Goal: Task Accomplishment & Management: Use online tool/utility

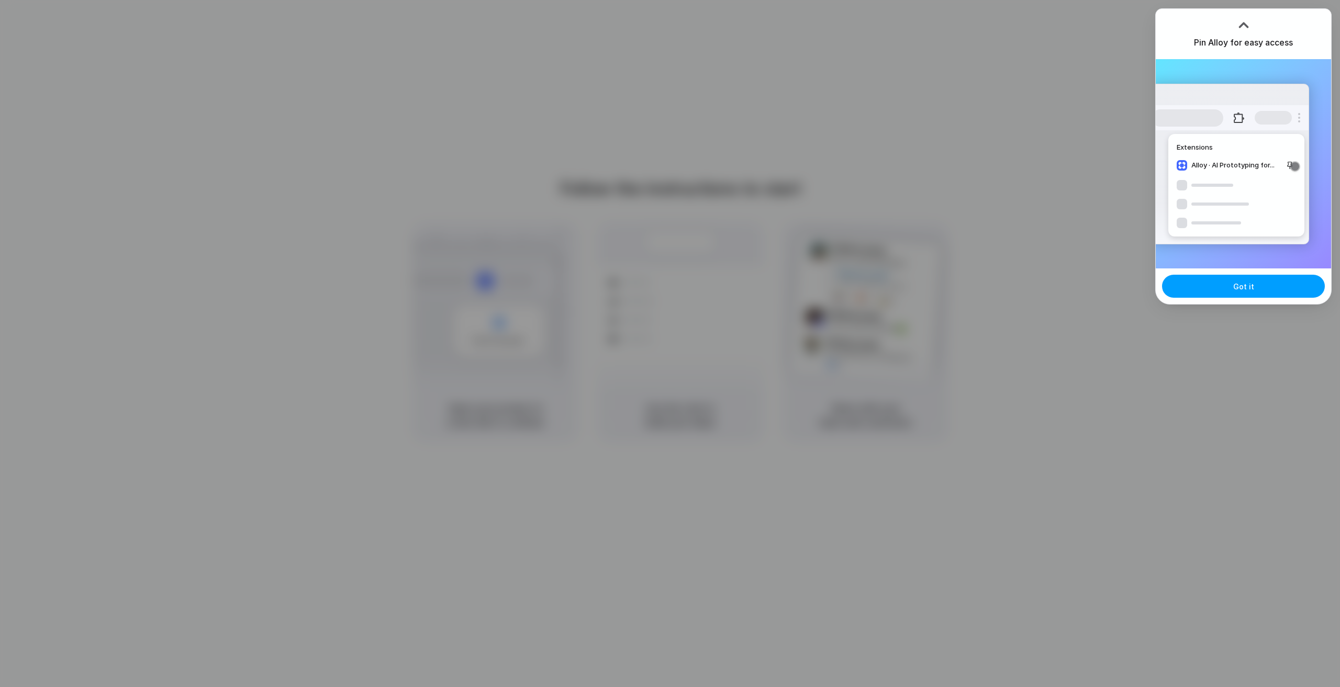
click at [1246, 286] on span "Got it" at bounding box center [1243, 286] width 21 height 11
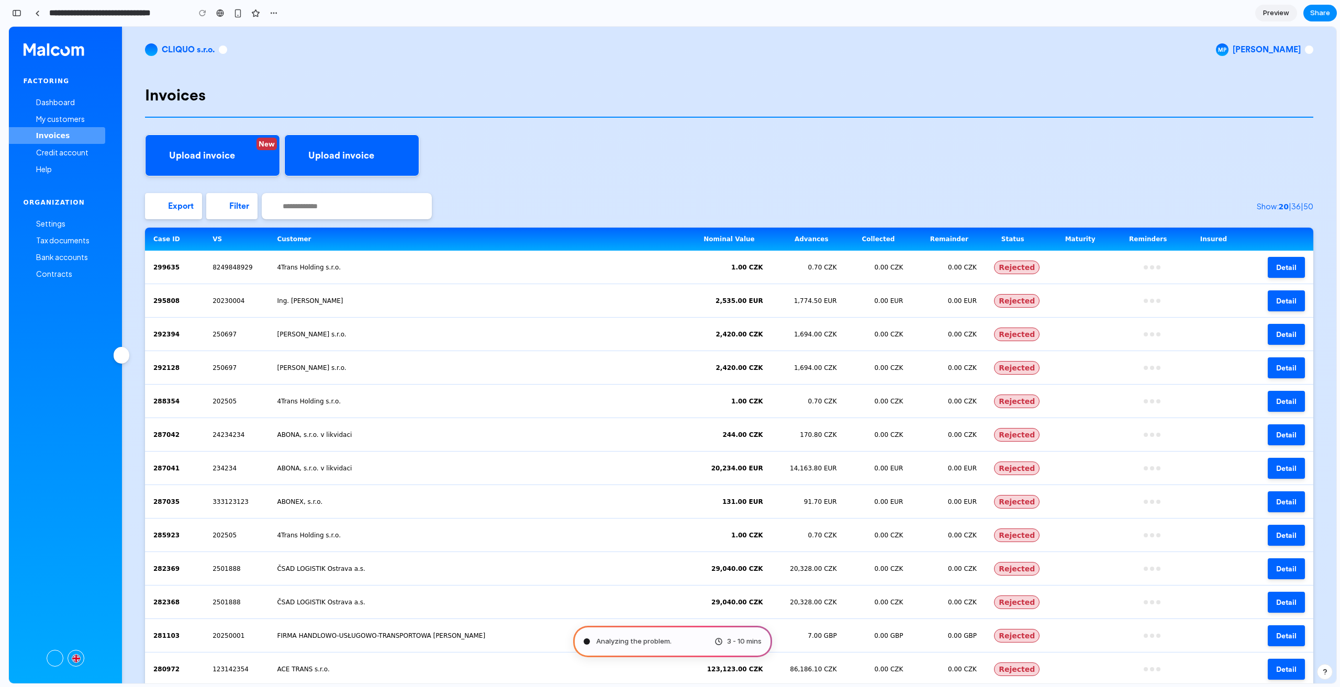
click at [416, 157] on link "Upload invoice" at bounding box center [351, 156] width 135 height 42
drag, startPoint x: 586, startPoint y: 122, endPoint x: 590, endPoint y: 132, distance: 10.6
click at [590, 132] on div "Invoices New Upload invoice Upload invoice Export Filter Show: 20 | 36 | 50 Cas…" at bounding box center [729, 531] width 1168 height 917
click at [687, 76] on div "Invoices New Upload invoice Upload invoice Export Filter Show: 20 | 36 | 50 Cas…" at bounding box center [729, 531] width 1168 height 917
click at [1305, 52] on span "button" at bounding box center [1309, 50] width 8 height 8
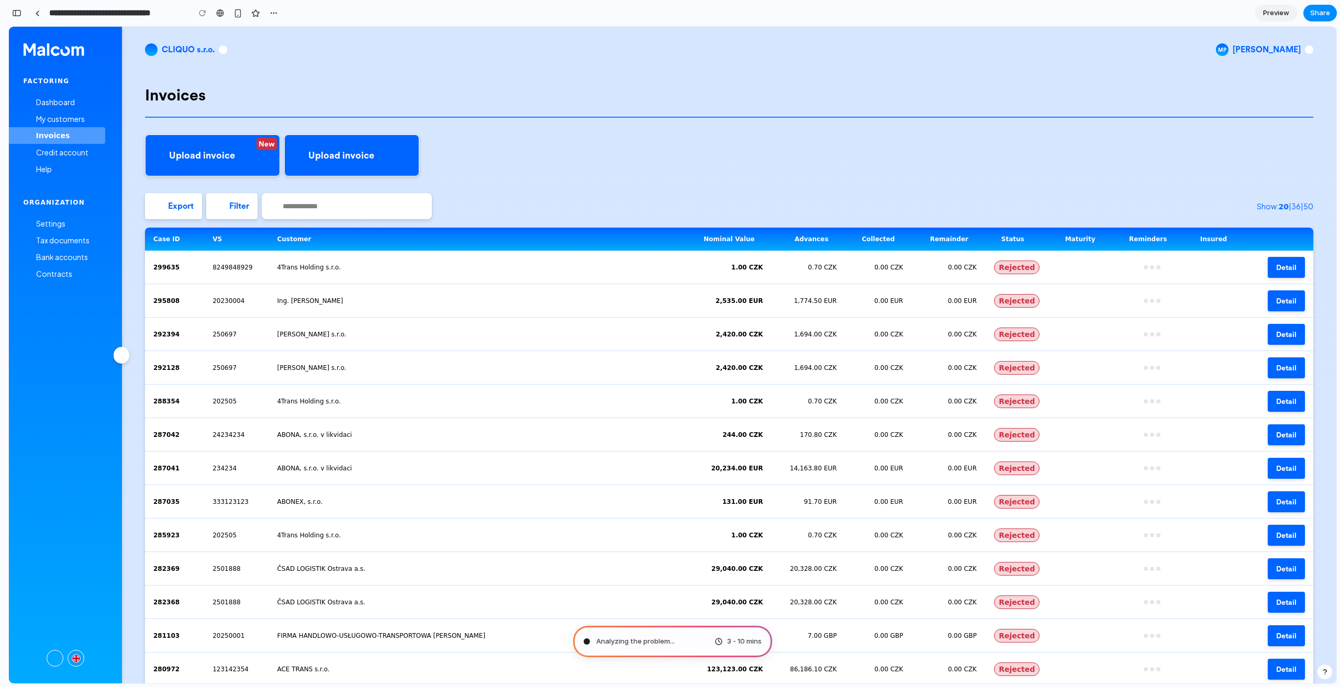
click at [1099, 100] on h1 "Invoices" at bounding box center [729, 94] width 1168 height 19
type input "**********"
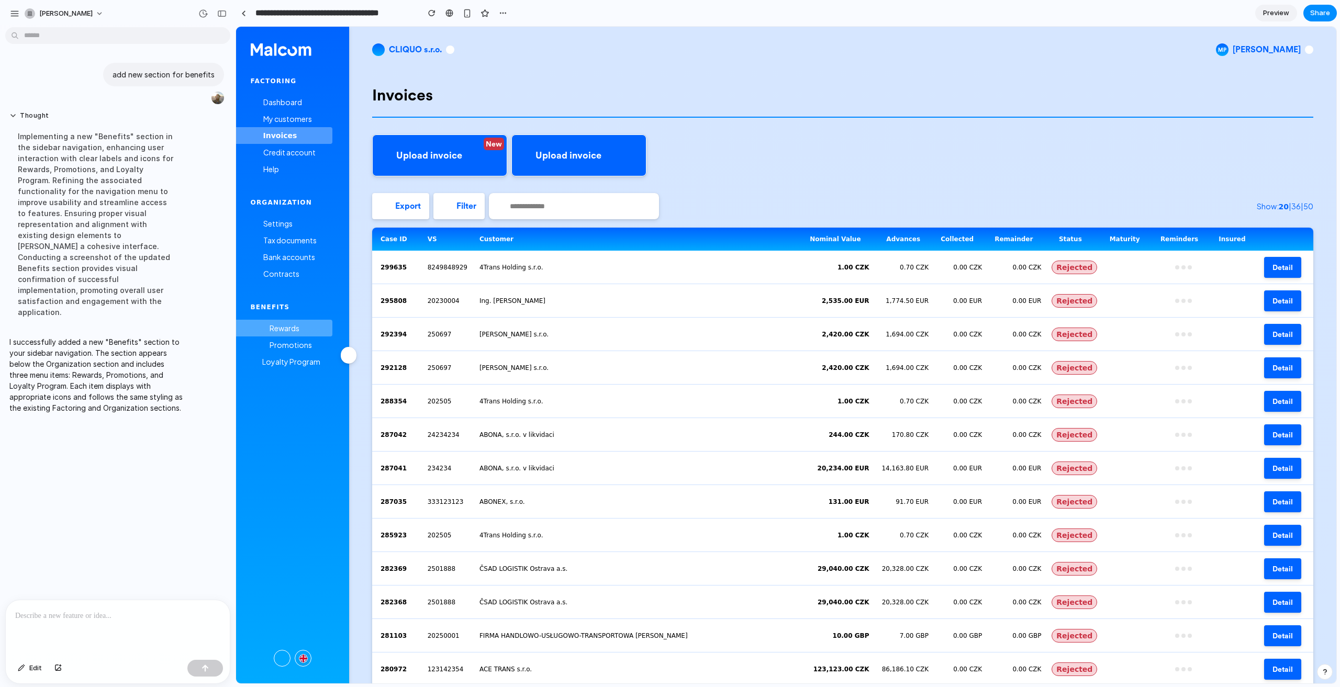
click at [304, 322] on div "Rewards" at bounding box center [292, 328] width 82 height 17
click at [283, 330] on span "Rewards" at bounding box center [285, 328] width 30 height 9
click at [286, 346] on span "Promotions" at bounding box center [291, 344] width 42 height 9
click at [291, 359] on span "Loyalty Program" at bounding box center [291, 361] width 58 height 9
click at [277, 321] on div "Rewards" at bounding box center [292, 328] width 82 height 17
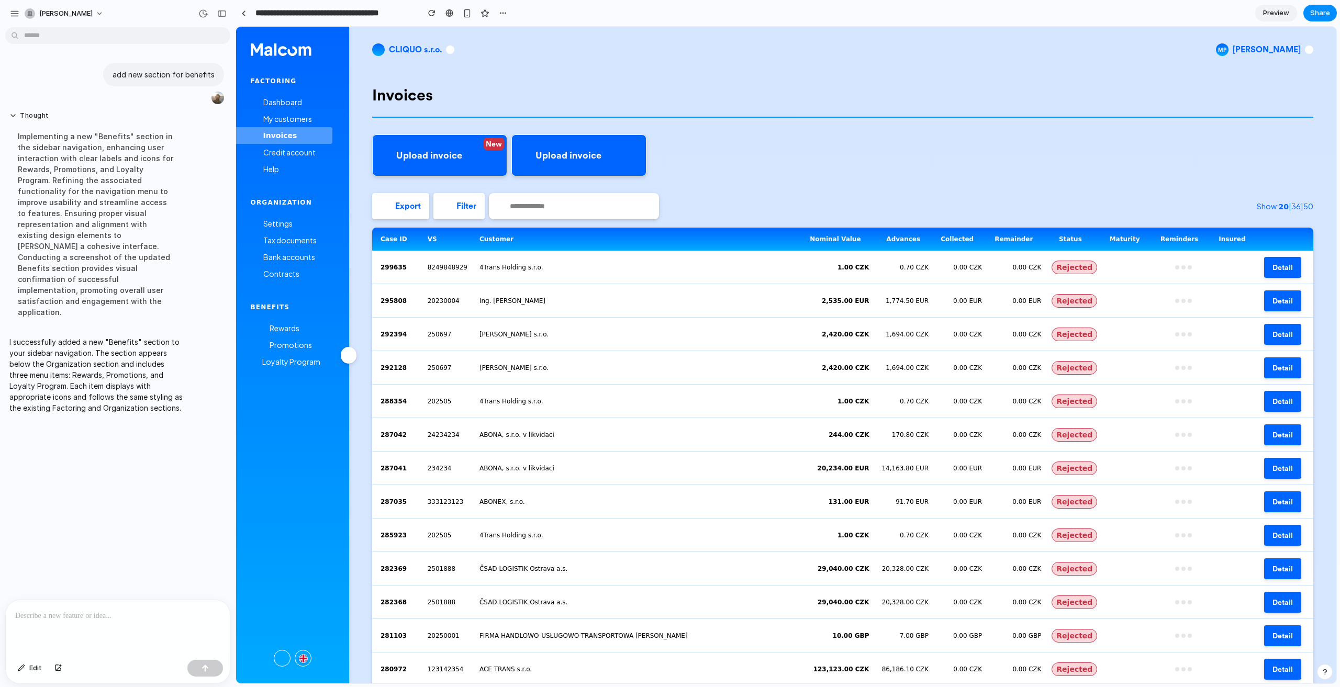
click at [263, 290] on div "Factoring Dashboard My customers Invoices Credit account Help Organization Sett…" at bounding box center [292, 361] width 113 height 569
click at [274, 238] on span "Tax documents" at bounding box center [289, 240] width 53 height 9
click at [293, 154] on span "Credit account" at bounding box center [289, 152] width 52 height 9
click at [133, 339] on p "I successfully added a new "Benefits" section to your sidebar navigation. The s…" at bounding box center [96, 375] width 175 height 77
click at [293, 338] on div "Promotions" at bounding box center [292, 345] width 82 height 17
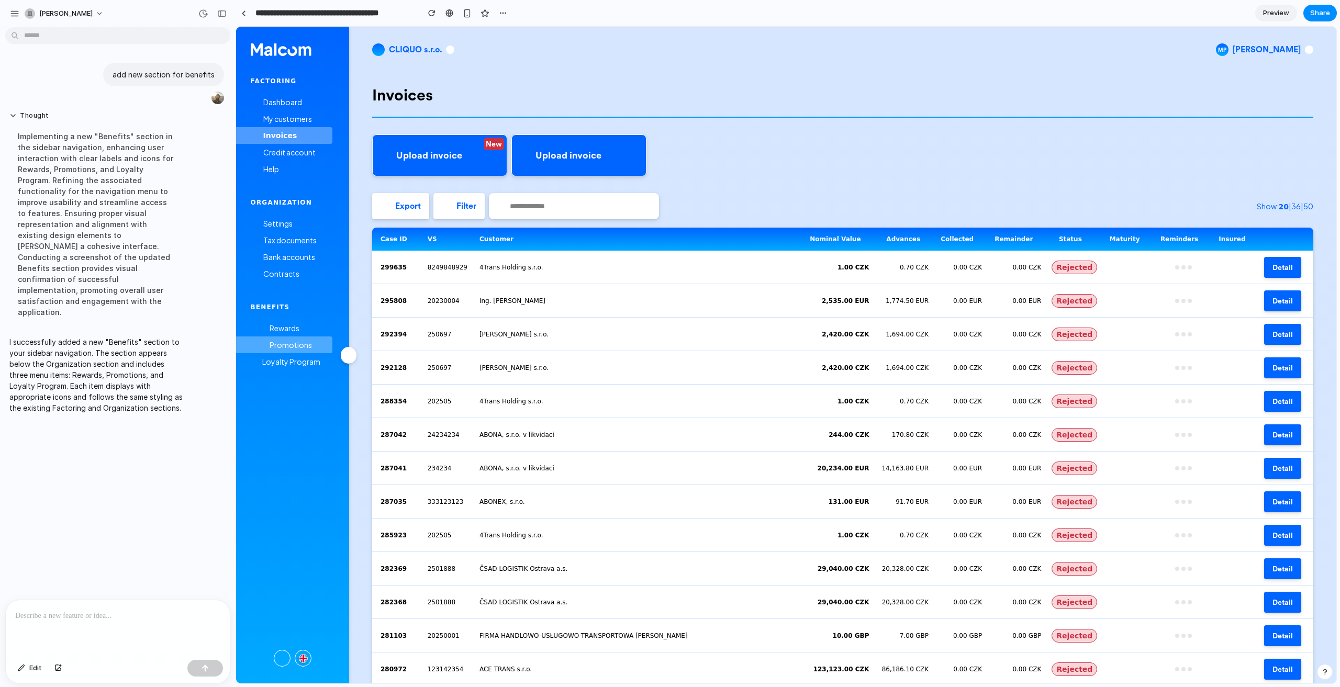
click at [284, 349] on span "Promotions" at bounding box center [291, 344] width 42 height 9
click at [292, 324] on span "Rewards" at bounding box center [285, 328] width 30 height 9
click at [288, 278] on span "Contracts" at bounding box center [281, 273] width 36 height 9
click at [285, 263] on div "Bank accounts" at bounding box center [292, 257] width 82 height 17
click at [287, 232] on div "Tax documents" at bounding box center [292, 240] width 82 height 17
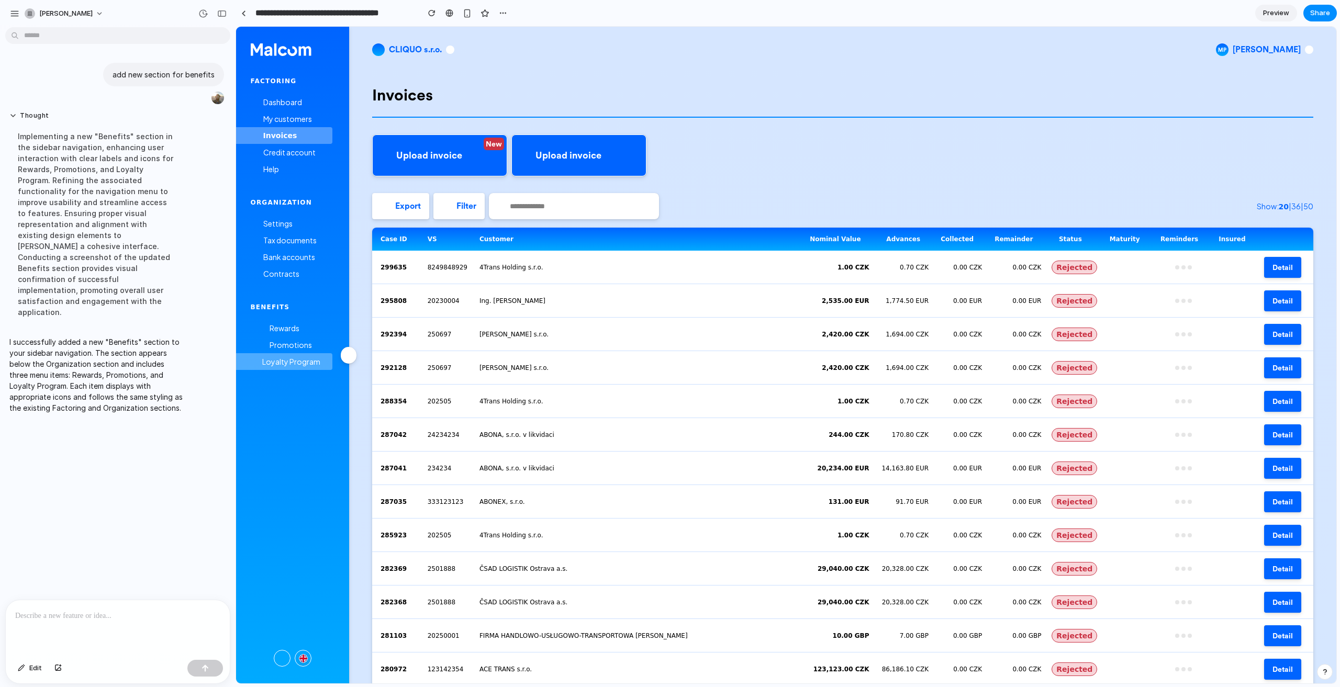
click at [291, 360] on span "Loyalty Program" at bounding box center [291, 361] width 58 height 9
click at [286, 338] on div "Promotions" at bounding box center [292, 345] width 82 height 17
click at [295, 239] on span "Tax documents" at bounding box center [289, 240] width 53 height 9
click at [274, 171] on span "Help" at bounding box center [271, 168] width 16 height 9
click at [280, 156] on span "Credit account" at bounding box center [289, 152] width 52 height 9
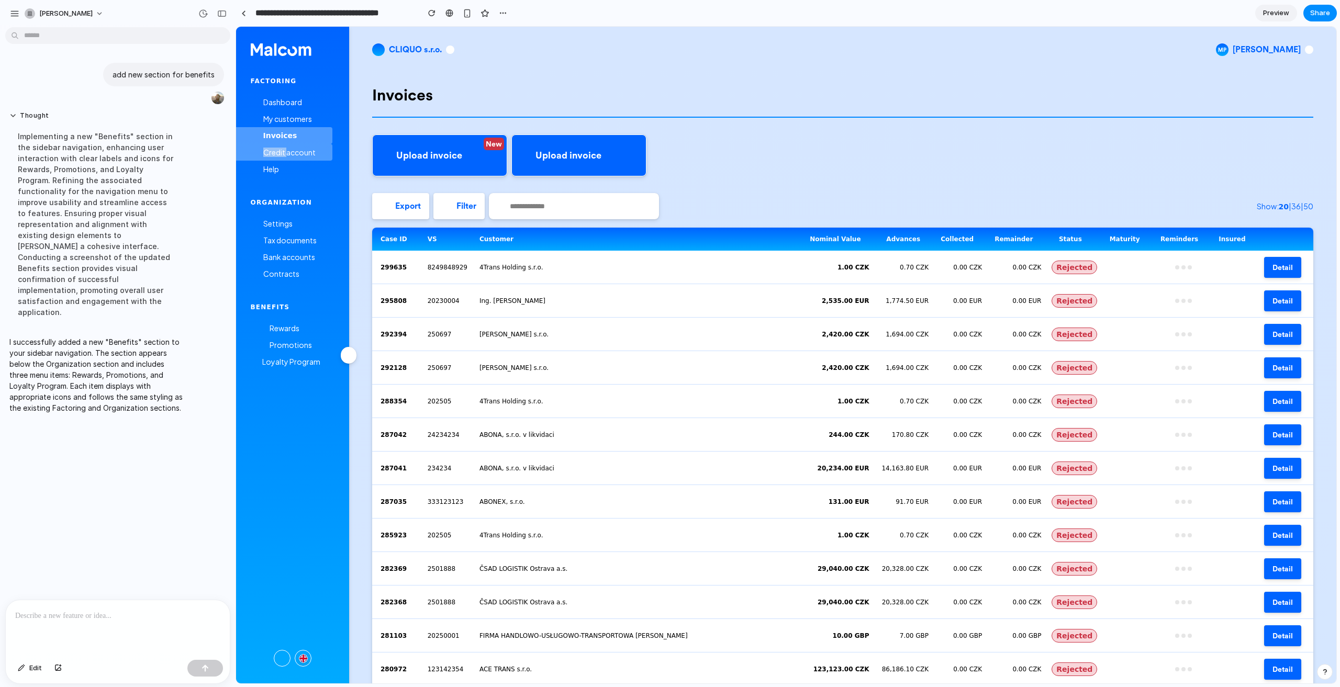
click at [280, 156] on span "Credit account" at bounding box center [289, 152] width 52 height 9
click at [287, 117] on span "My customers" at bounding box center [287, 118] width 49 height 9
click at [289, 104] on span "Dashboard" at bounding box center [282, 101] width 39 height 9
click at [142, 620] on div at bounding box center [118, 627] width 224 height 55
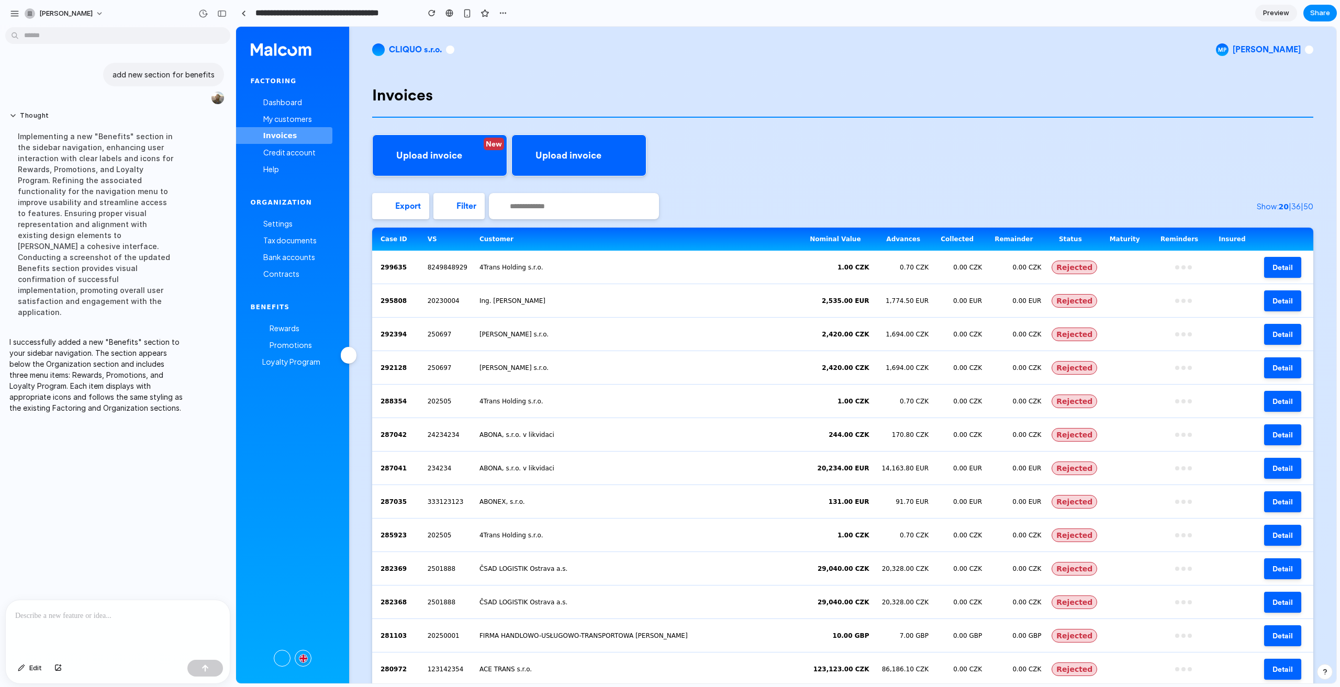
click at [142, 620] on div at bounding box center [118, 627] width 224 height 55
click at [84, 600] on div at bounding box center [118, 627] width 224 height 55
click at [297, 330] on span "Rewards" at bounding box center [285, 328] width 30 height 9
click at [295, 350] on div "Promotions" at bounding box center [292, 345] width 82 height 17
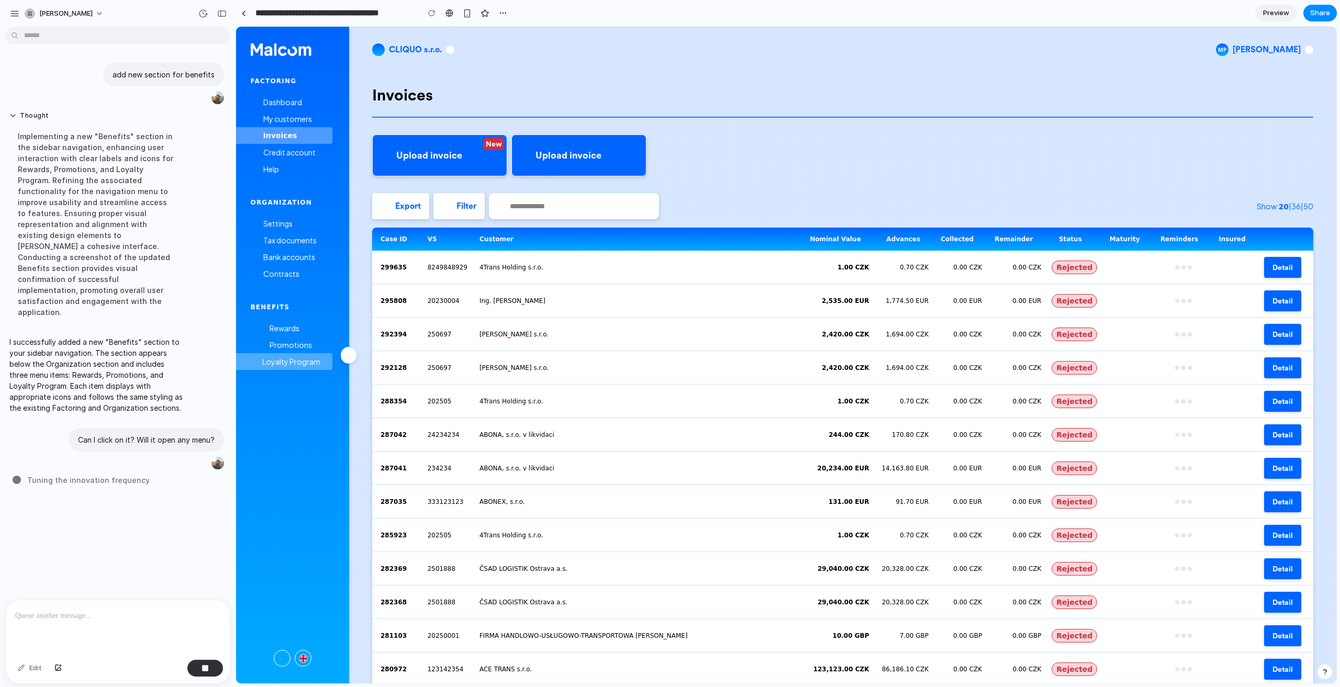
click at [301, 360] on span "Loyalty Program" at bounding box center [291, 361] width 58 height 9
click at [345, 360] on icon at bounding box center [349, 356] width 16 height 16
click at [290, 238] on span "Tax documents" at bounding box center [289, 240] width 53 height 9
click at [289, 226] on span "Settings" at bounding box center [277, 223] width 29 height 9
click at [1267, 12] on span "Preview" at bounding box center [1276, 13] width 26 height 10
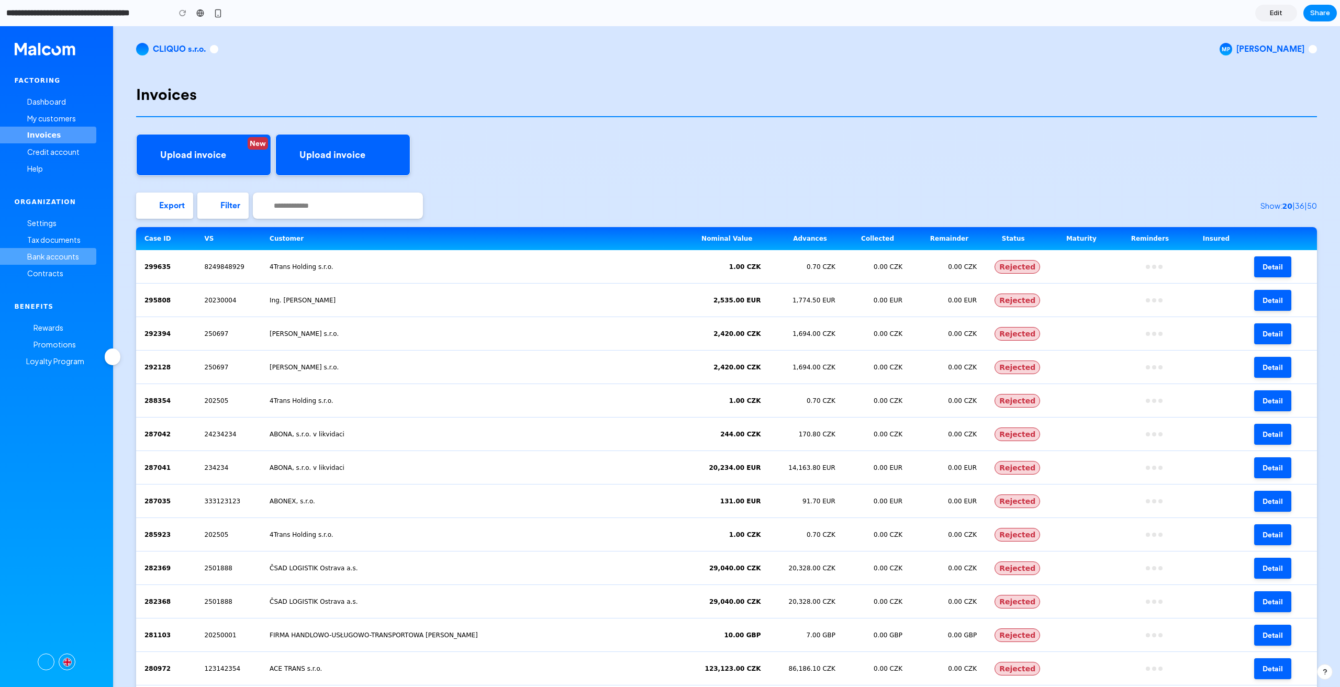
click at [34, 259] on span "Bank accounts" at bounding box center [53, 256] width 52 height 9
click at [60, 359] on span "Loyalty Program" at bounding box center [55, 360] width 58 height 9
click at [55, 349] on span "Promotions" at bounding box center [55, 344] width 42 height 9
click at [61, 111] on div "My customers" at bounding box center [56, 118] width 82 height 17
click at [1279, 12] on span "Edit" at bounding box center [1276, 13] width 13 height 10
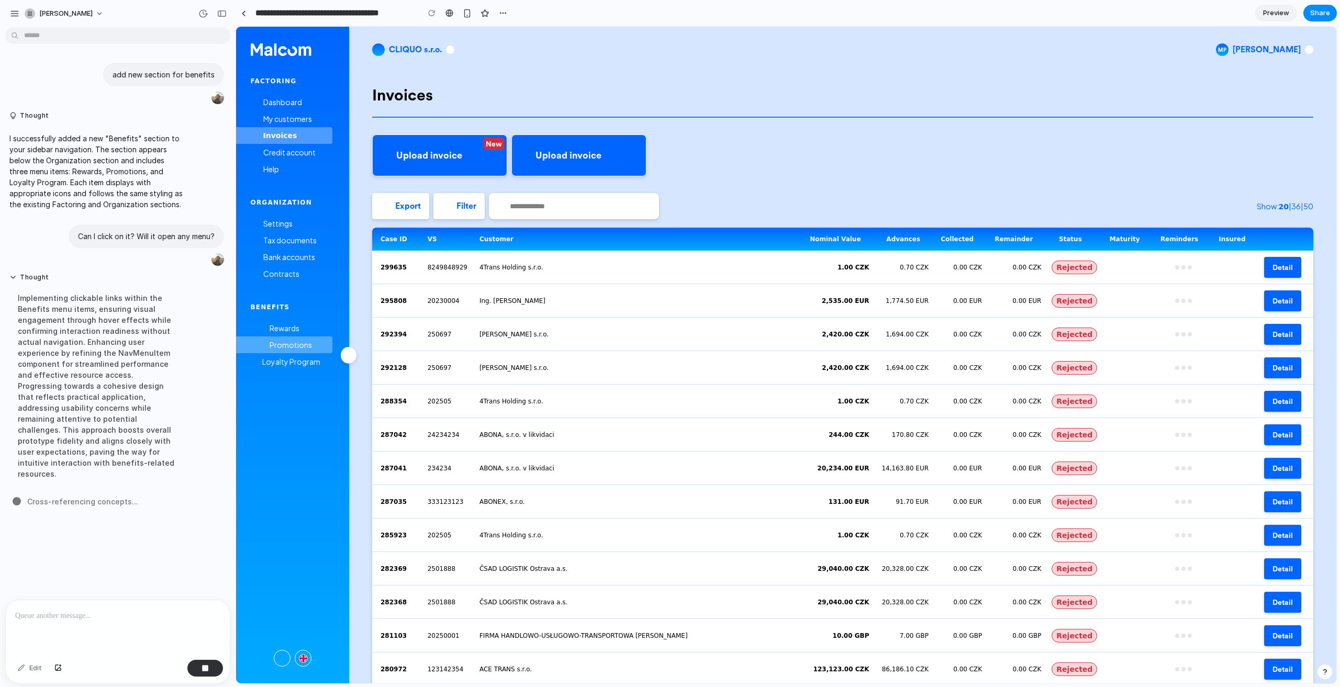
click at [298, 340] on div "Promotions" at bounding box center [292, 345] width 82 height 17
click at [289, 327] on span "Rewards" at bounding box center [285, 328] width 30 height 9
click at [281, 262] on div "Bank accounts" at bounding box center [292, 257] width 82 height 17
click at [284, 247] on div "Tax documents" at bounding box center [292, 240] width 82 height 17
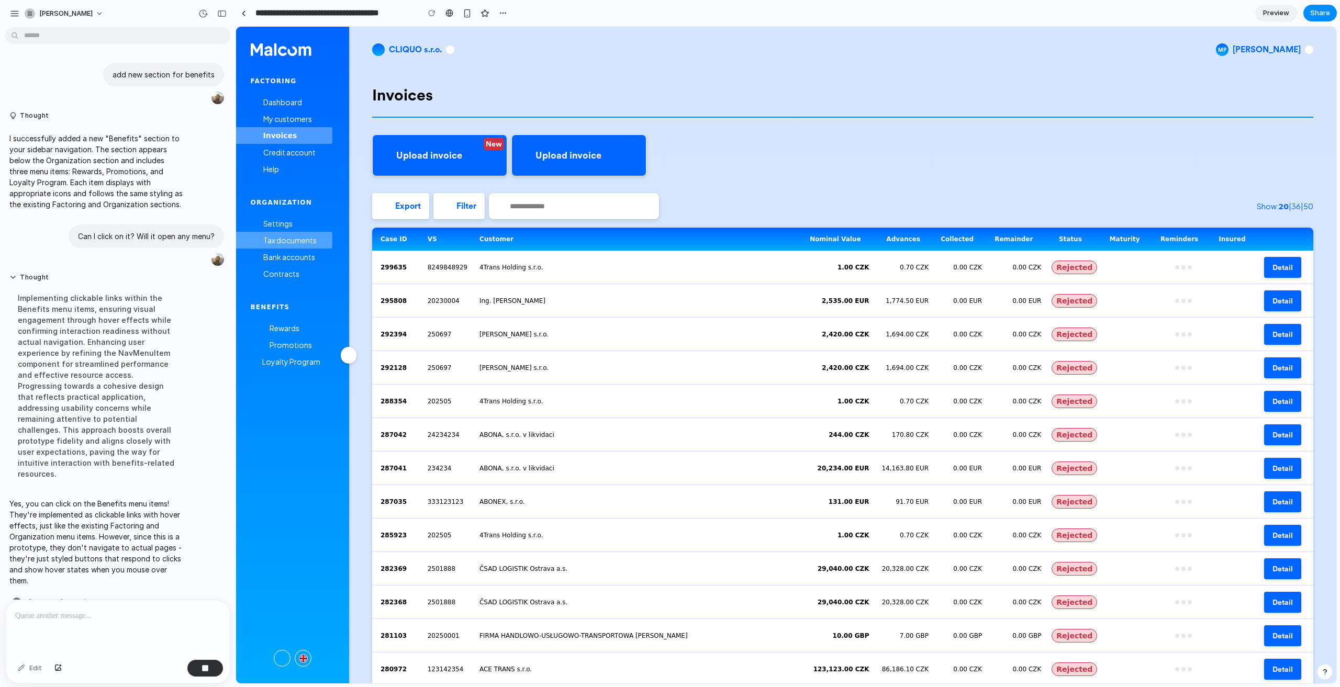
click at [288, 238] on span "Tax documents" at bounding box center [289, 240] width 53 height 9
click at [295, 275] on span "Contracts" at bounding box center [281, 273] width 36 height 9
click at [304, 324] on div "Rewards" at bounding box center [292, 328] width 82 height 17
click at [298, 341] on span "Promotions" at bounding box center [291, 344] width 42 height 9
click at [276, 308] on span "Benefits" at bounding box center [270, 307] width 39 height 7
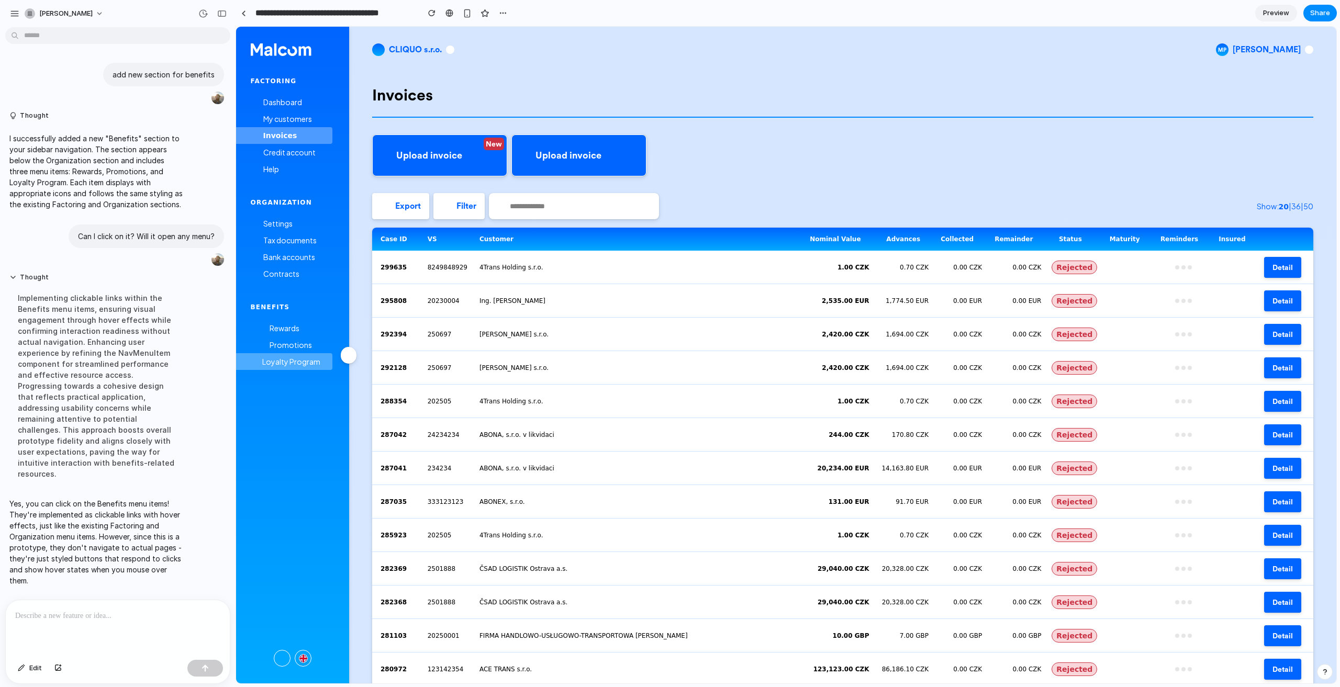
click at [292, 354] on div "Loyalty Program" at bounding box center [292, 361] width 82 height 17
click at [291, 343] on span "Promotions" at bounding box center [291, 344] width 42 height 9
click at [282, 328] on span "Rewards" at bounding box center [285, 328] width 30 height 9
click at [26, 116] on button "Thought" at bounding box center [96, 115] width 175 height 9
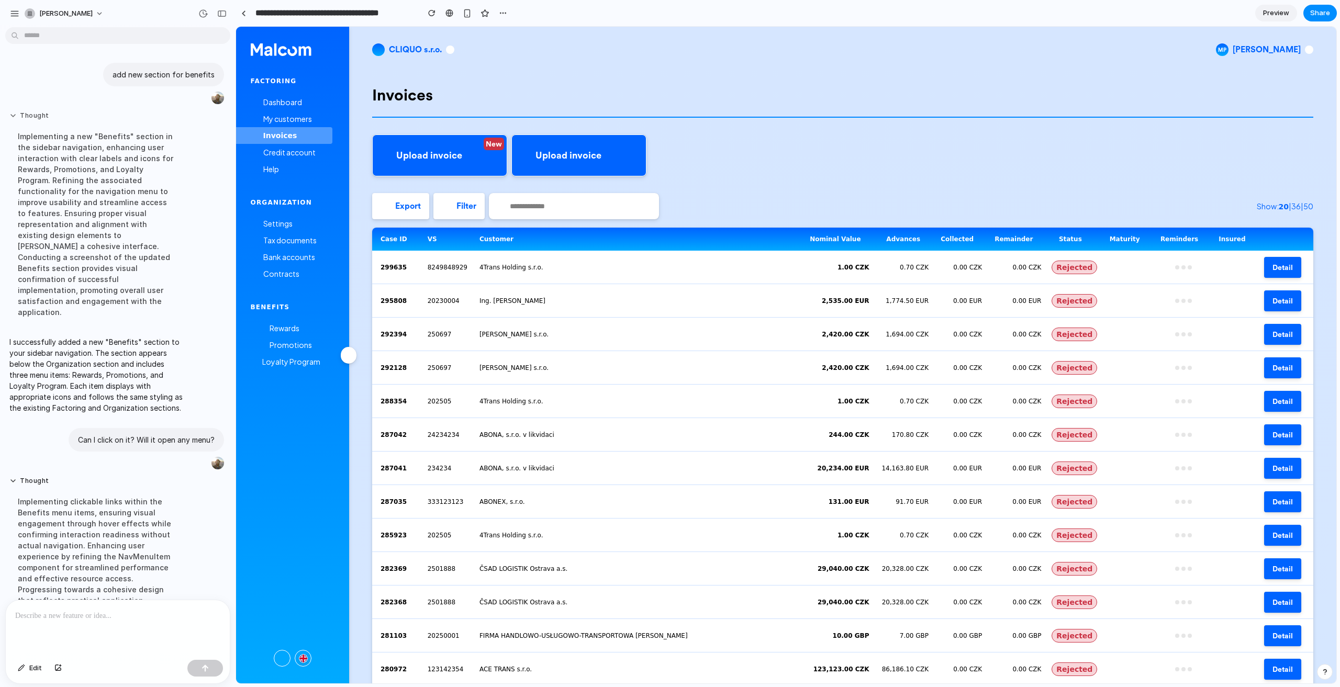
click at [26, 116] on button "Thought" at bounding box center [96, 115] width 175 height 9
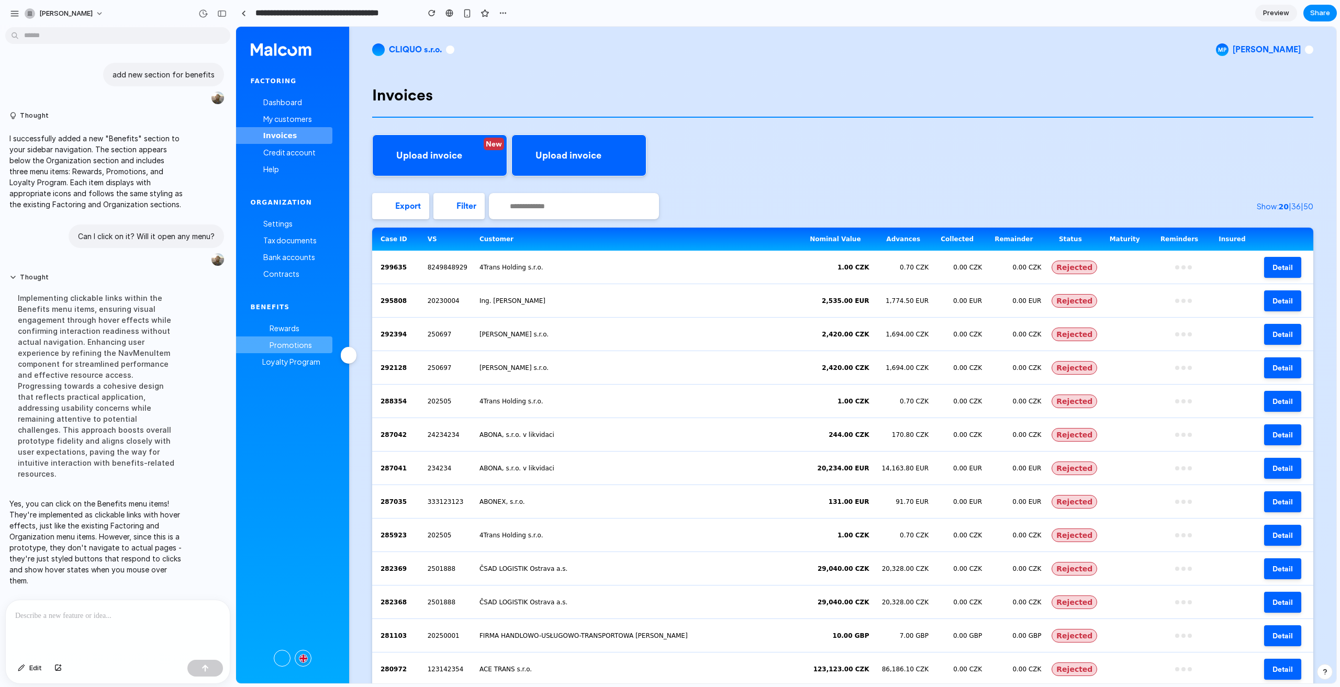
click at [296, 345] on span "Promotions" at bounding box center [291, 344] width 42 height 9
click at [295, 328] on span "Rewards" at bounding box center [285, 328] width 30 height 9
click at [293, 345] on span "Promotions" at bounding box center [291, 344] width 42 height 9
click at [294, 362] on span "Loyalty Program" at bounding box center [291, 361] width 58 height 9
click at [292, 349] on span "Promotions" at bounding box center [291, 344] width 42 height 9
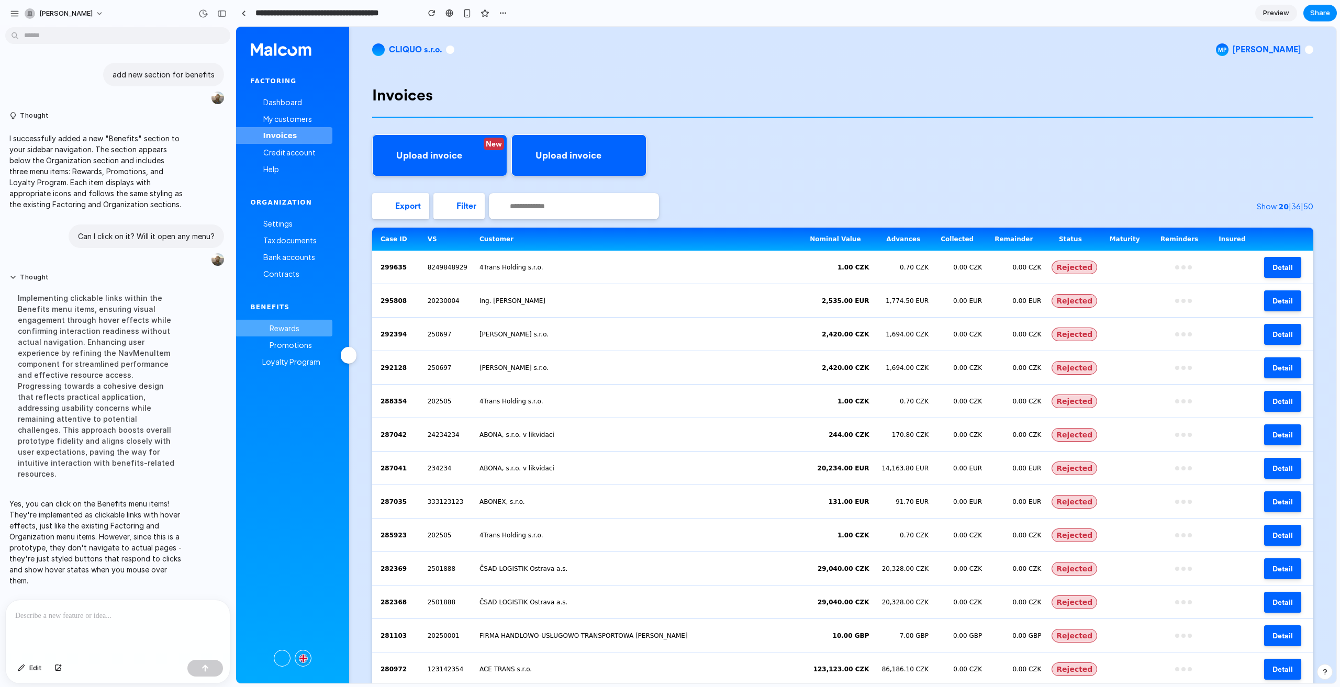
click at [297, 332] on span "Rewards" at bounding box center [285, 328] width 30 height 9
click at [270, 325] on span "Rewards" at bounding box center [285, 328] width 30 height 9
click at [282, 341] on span "Promotions" at bounding box center [291, 344] width 42 height 9
click at [286, 365] on span "Loyalty Program" at bounding box center [291, 361] width 58 height 9
click at [289, 348] on span "Promotions" at bounding box center [291, 344] width 42 height 9
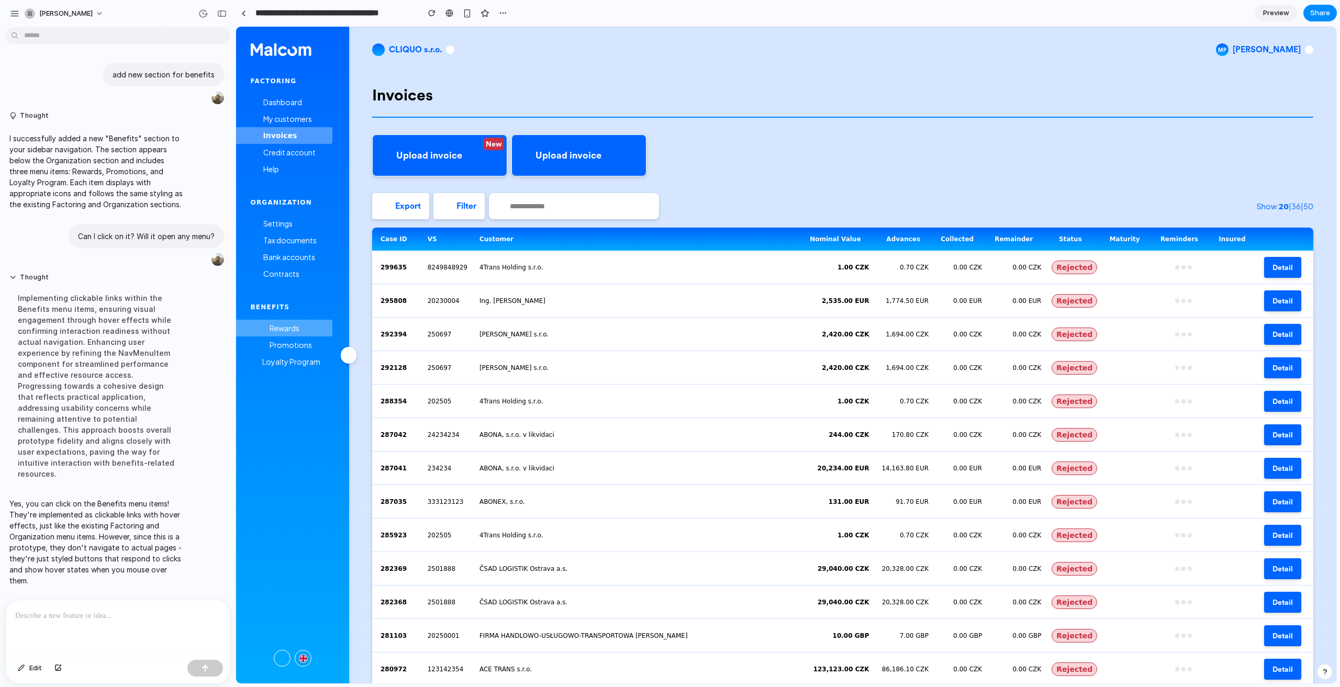
click at [289, 331] on span "Rewards" at bounding box center [285, 328] width 30 height 9
click at [290, 276] on span "Contracts" at bounding box center [281, 273] width 36 height 9
click at [302, 255] on span "Bank accounts" at bounding box center [289, 256] width 52 height 9
click at [293, 329] on span "Rewards" at bounding box center [285, 328] width 30 height 9
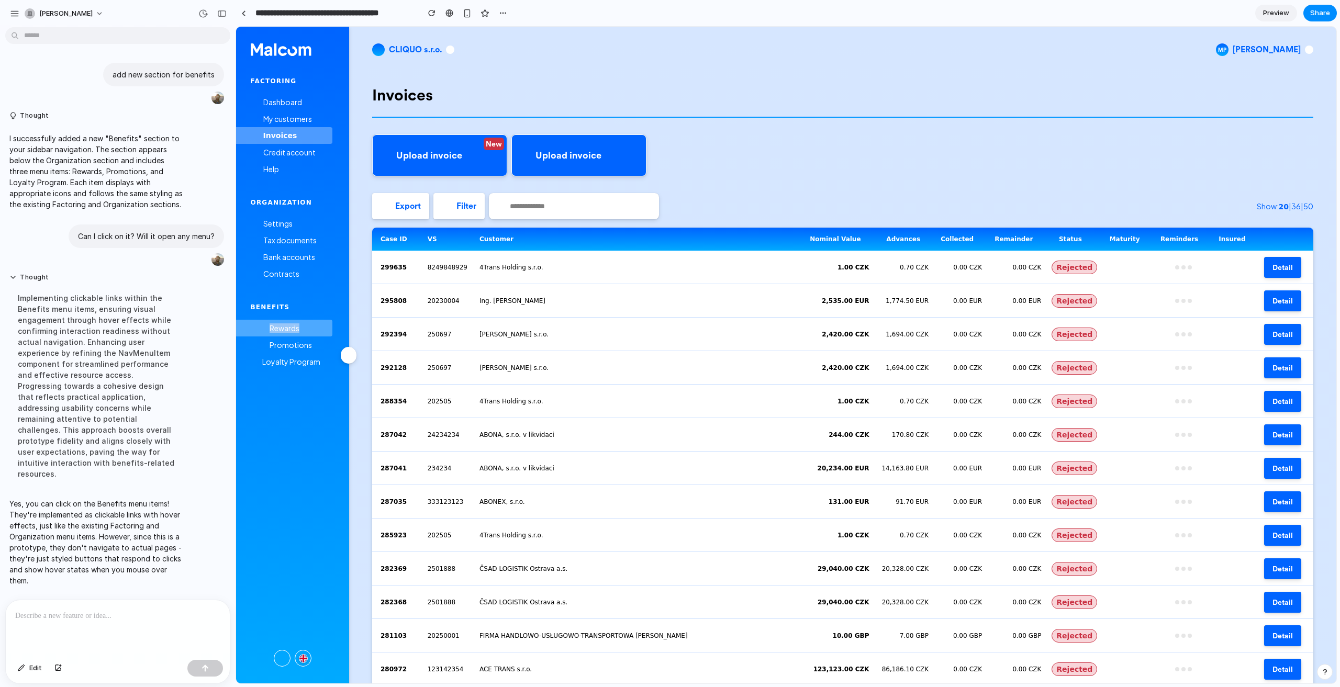
click at [293, 329] on span "Rewards" at bounding box center [285, 328] width 30 height 9
click at [297, 349] on span "Promotions" at bounding box center [291, 344] width 42 height 9
click at [307, 357] on span "Loyalty Program" at bounding box center [291, 361] width 58 height 9
click at [307, 345] on span "Promotions" at bounding box center [291, 344] width 42 height 9
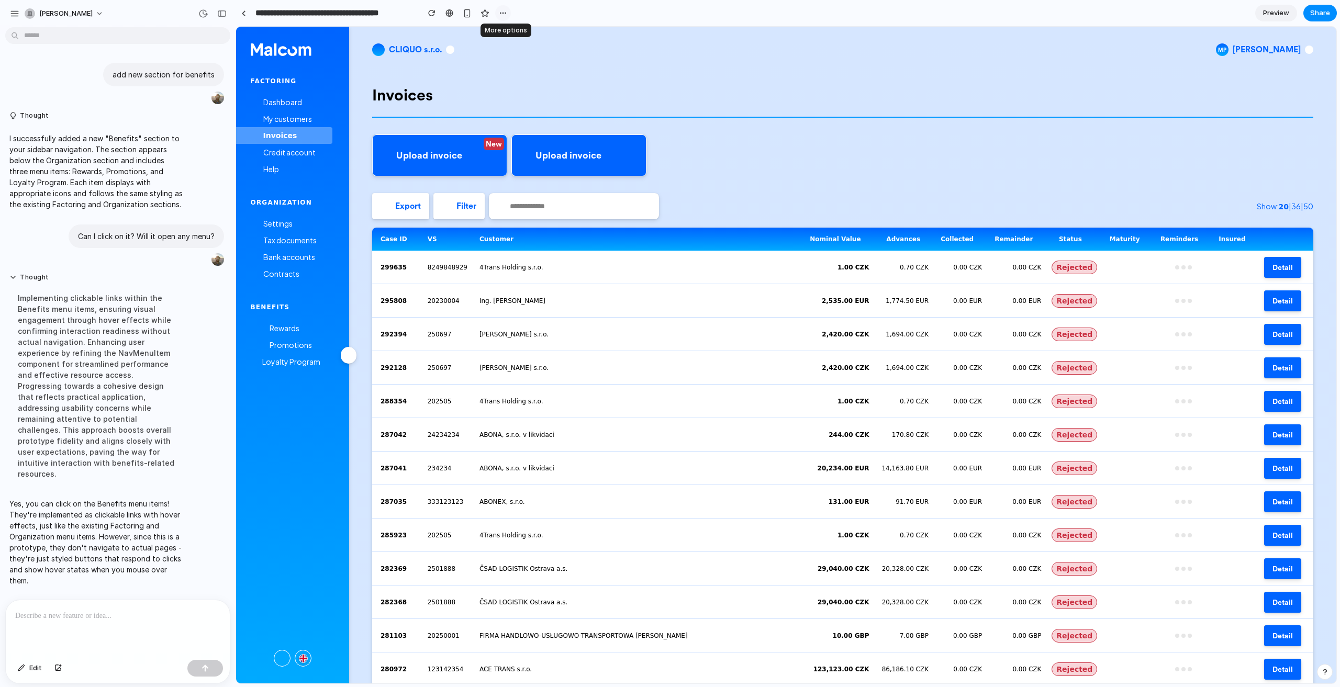
click at [501, 11] on div "button" at bounding box center [503, 13] width 8 height 8
click at [639, 11] on div "Duplicate Delete" at bounding box center [670, 343] width 1340 height 687
click at [1317, 6] on button "Share" at bounding box center [1320, 13] width 34 height 17
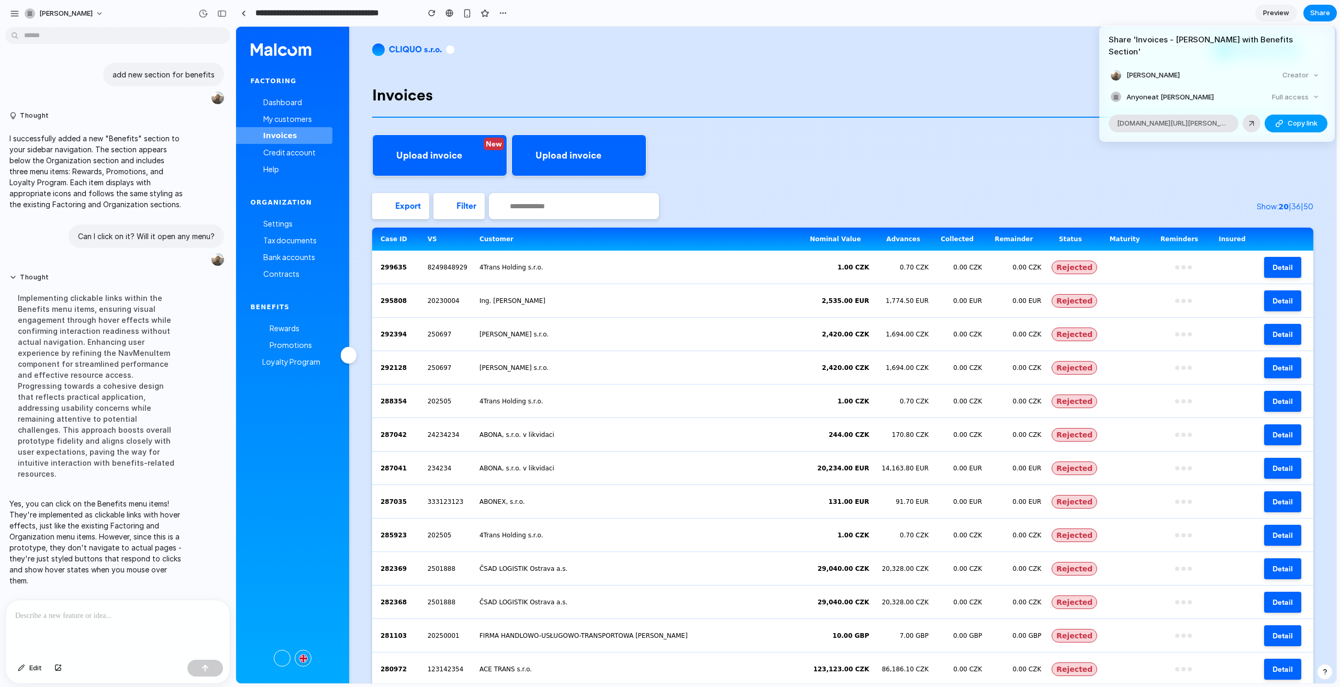
click at [1291, 118] on span "Copy link" at bounding box center [1303, 123] width 30 height 10
click at [596, 405] on div "Share ' Invoices - [PERSON_NAME] with Benefits Section ' [PERSON_NAME] Creator …" at bounding box center [670, 343] width 1340 height 687
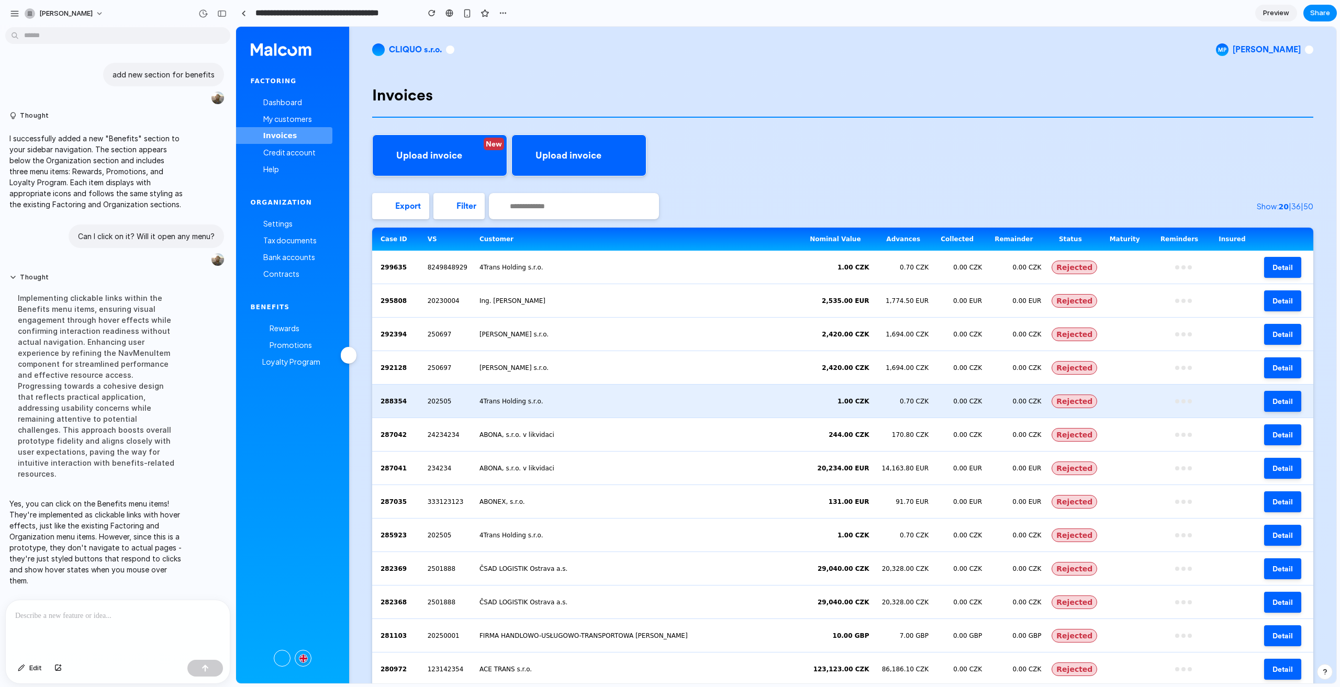
drag, startPoint x: 510, startPoint y: 462, endPoint x: 678, endPoint y: 418, distance: 174.3
click at [514, 461] on td "ABONA, s.r.o. v likvidaci" at bounding box center [638, 469] width 326 height 34
click at [1266, 395] on link "Detail" at bounding box center [1282, 401] width 37 height 21
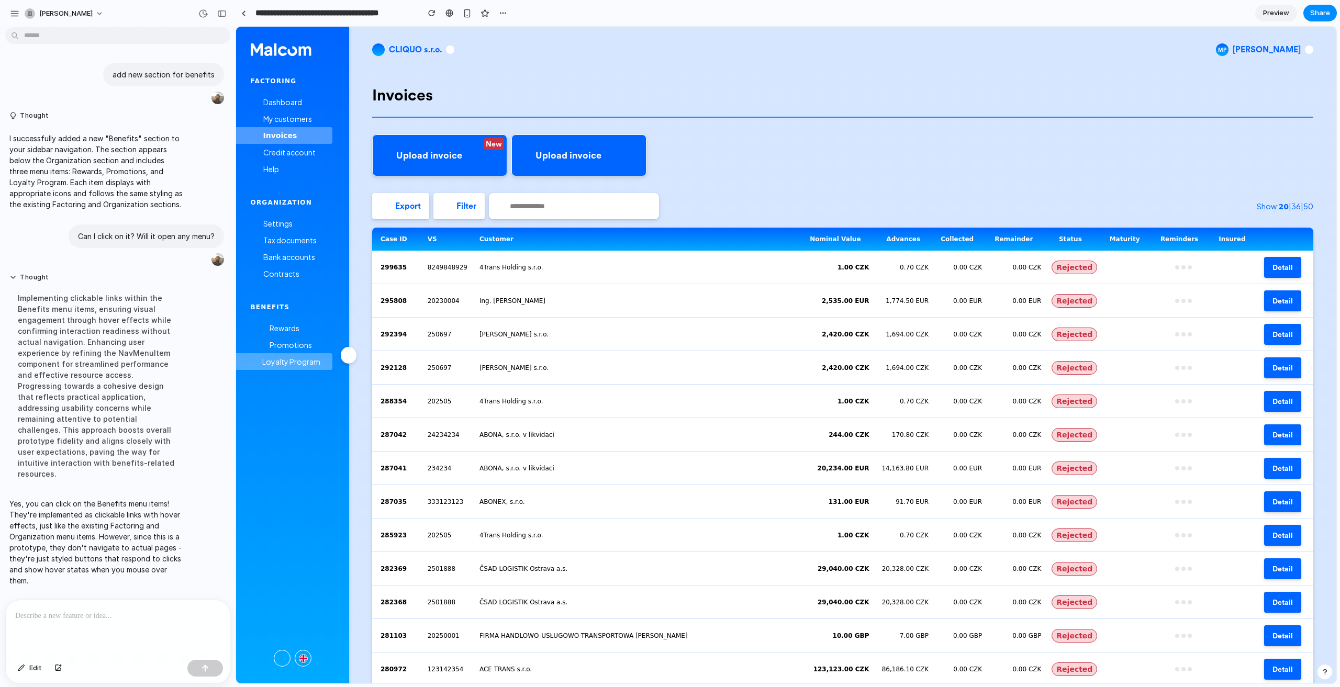
click at [305, 358] on span "Loyalty Program" at bounding box center [291, 361] width 58 height 9
click at [302, 342] on span "Promotions" at bounding box center [291, 344] width 42 height 9
click at [300, 328] on div "Rewards" at bounding box center [292, 328] width 82 height 17
click at [125, 613] on p at bounding box center [117, 616] width 205 height 13
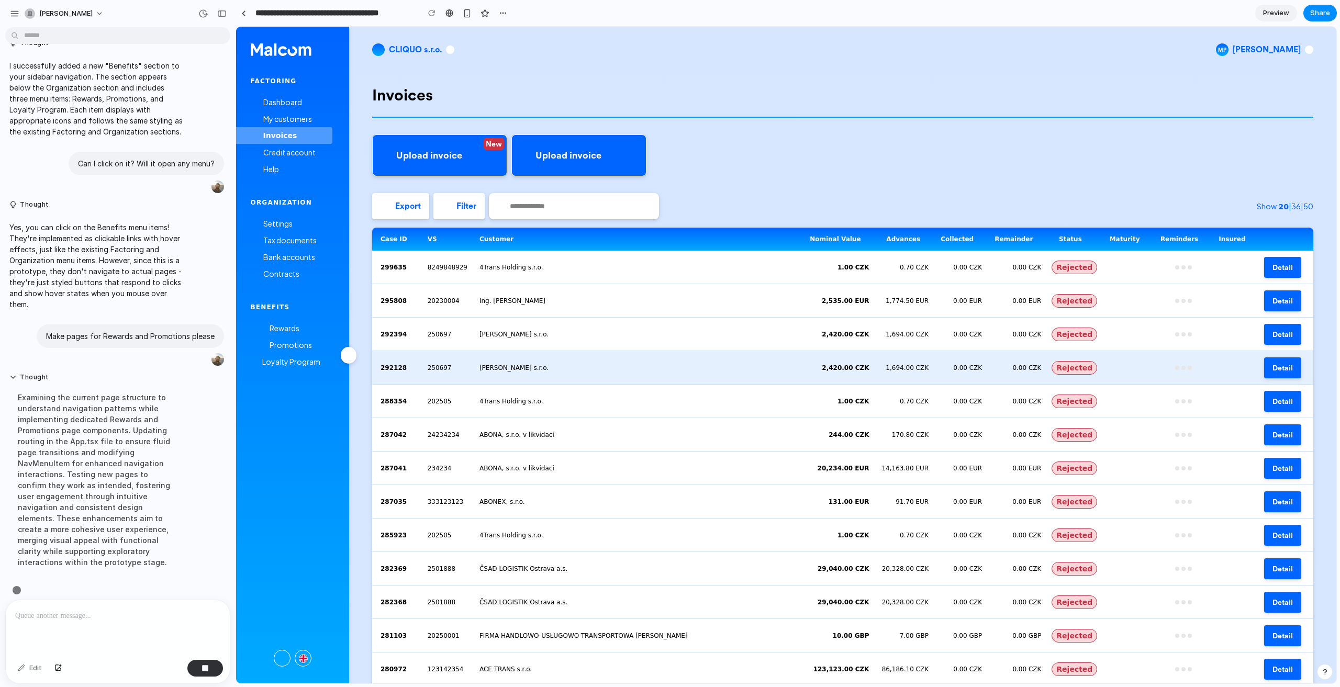
scroll to position [74, 0]
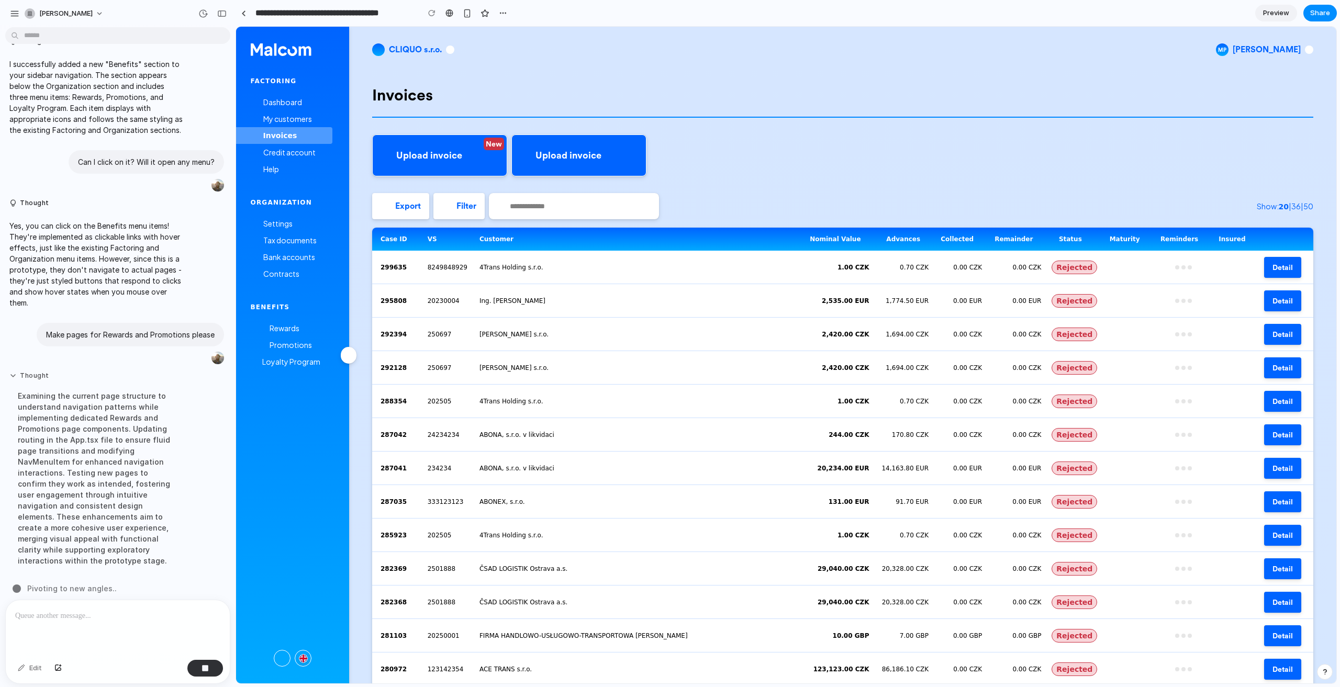
click at [39, 375] on button "Thought" at bounding box center [96, 376] width 175 height 9
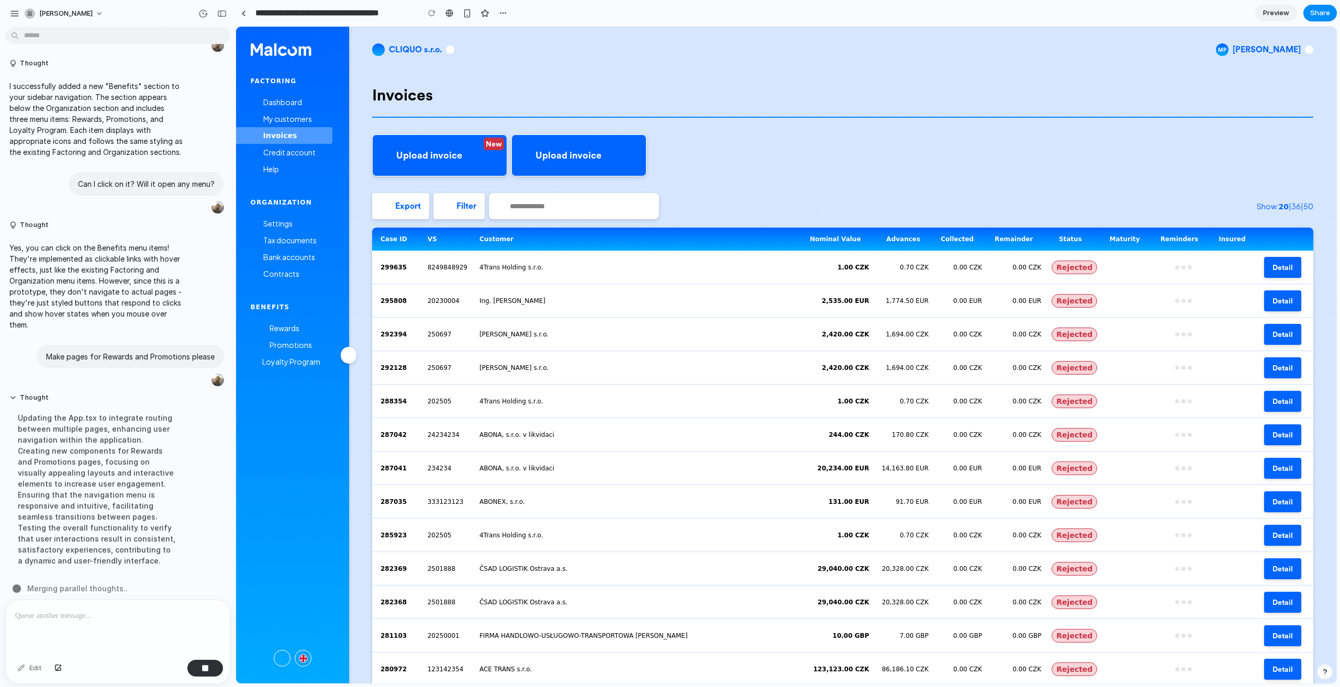
scroll to position [0, 0]
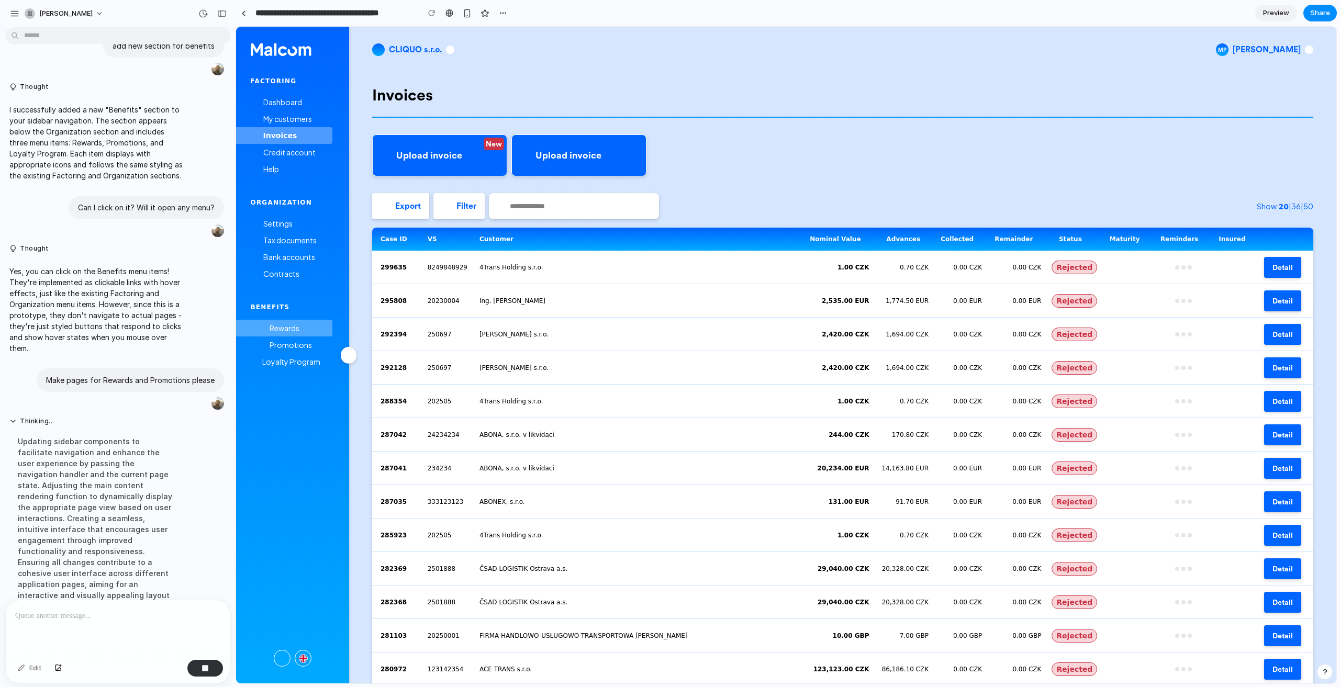
click at [290, 325] on span "Rewards" at bounding box center [285, 328] width 30 height 9
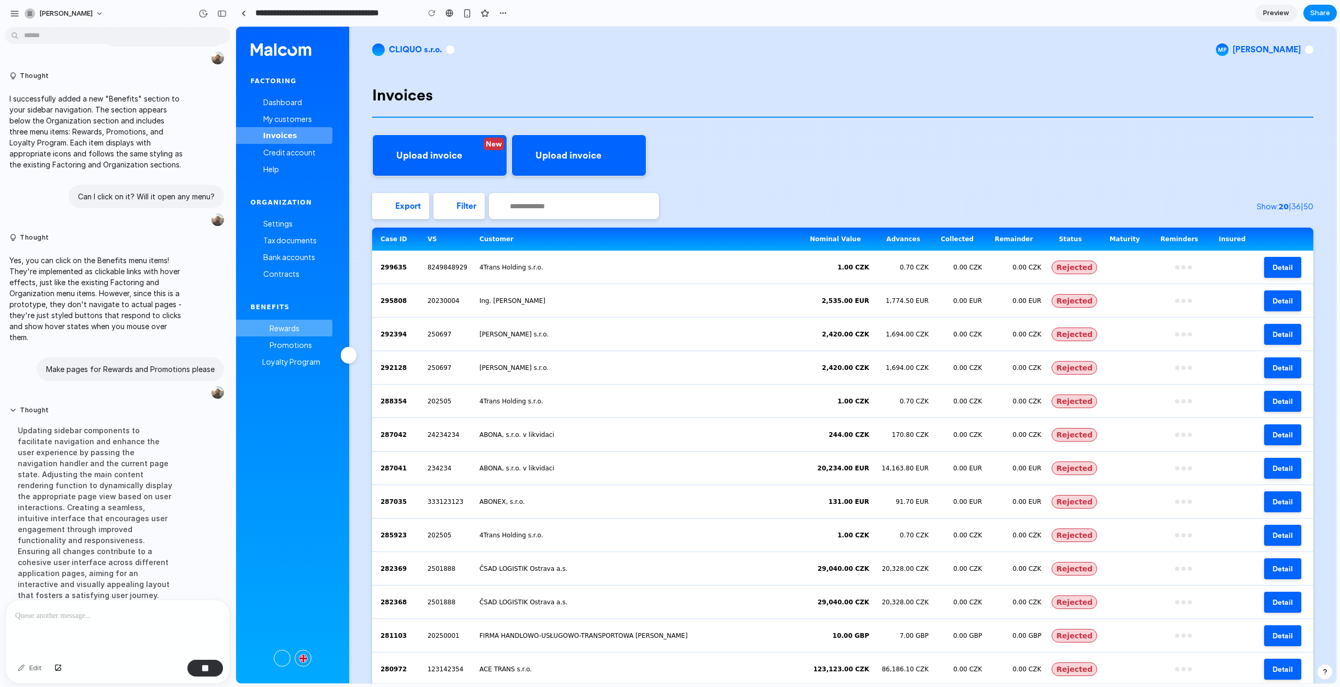
scroll to position [63, 0]
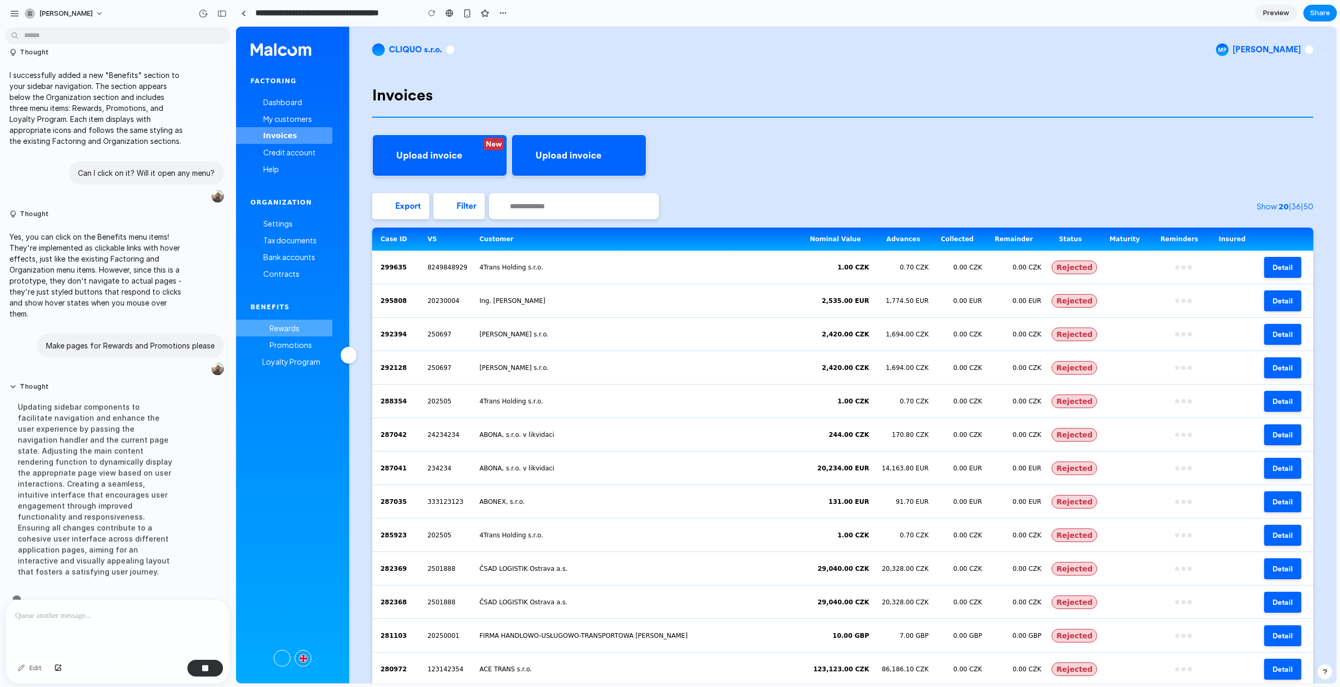
click at [284, 332] on span "Rewards" at bounding box center [285, 328] width 30 height 9
click at [289, 344] on span "Promotions" at bounding box center [291, 344] width 42 height 9
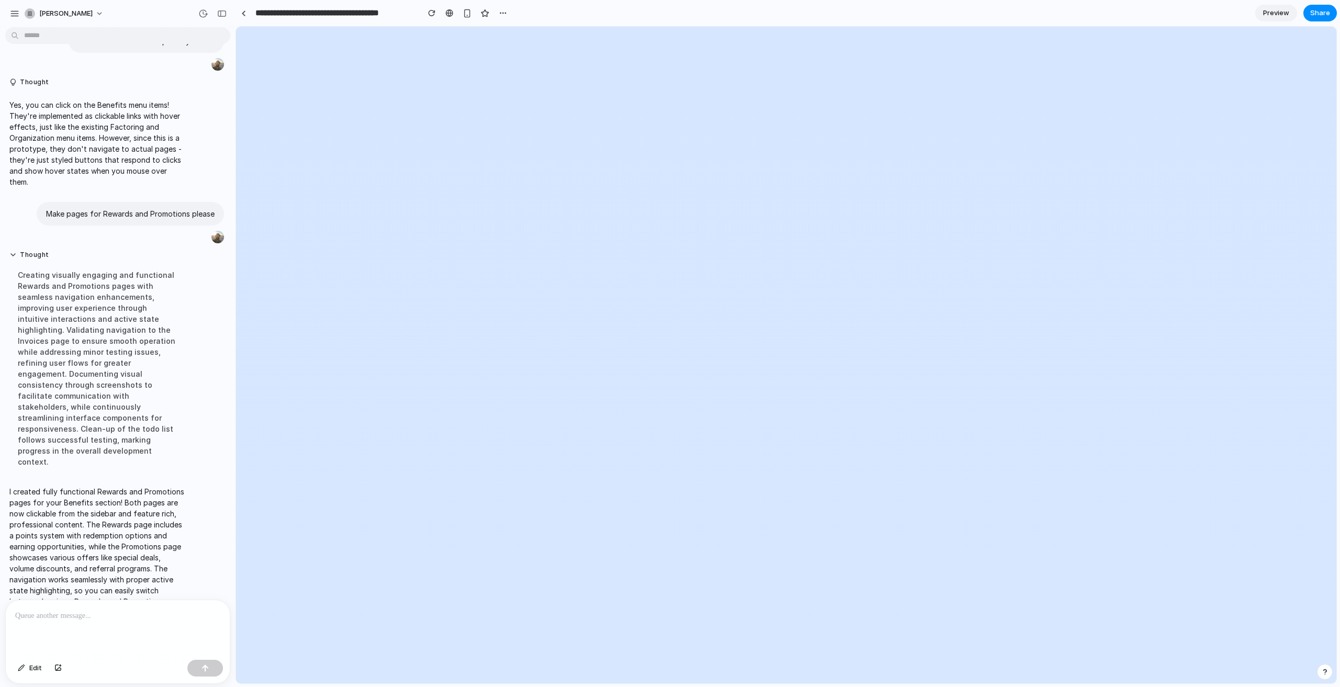
scroll to position [0, 0]
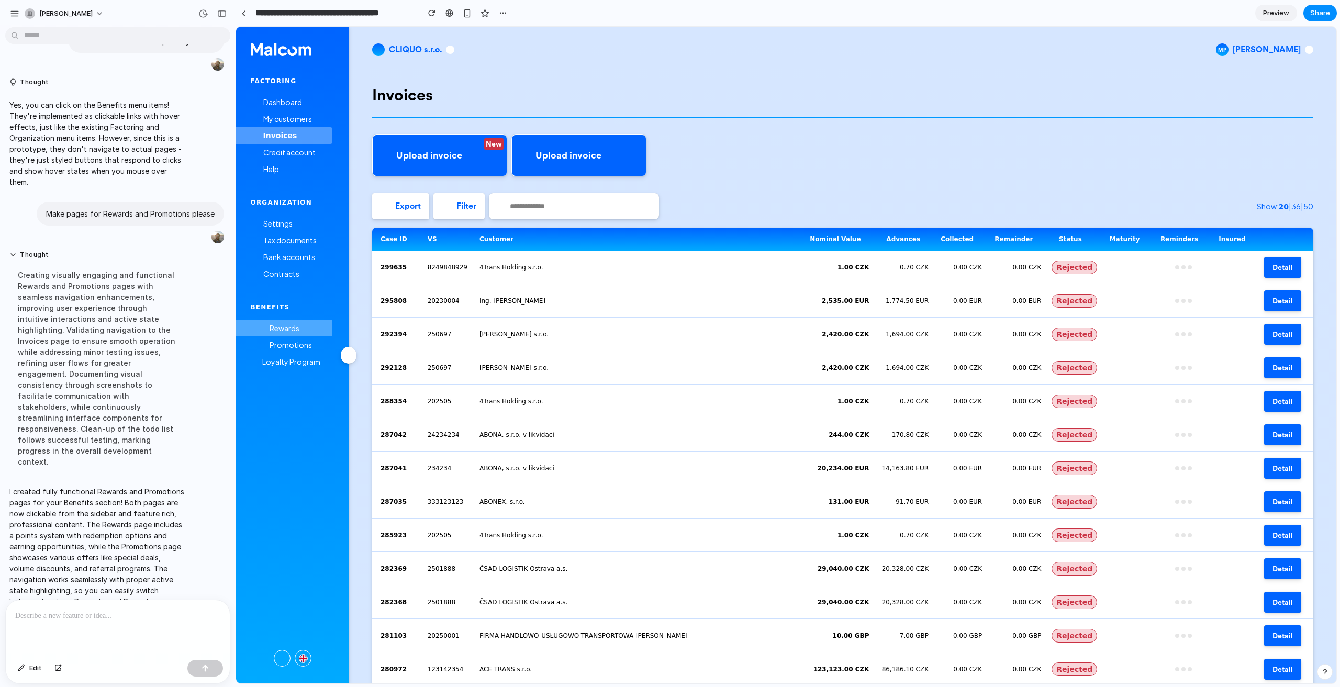
click at [289, 330] on span "Rewards" at bounding box center [285, 328] width 30 height 9
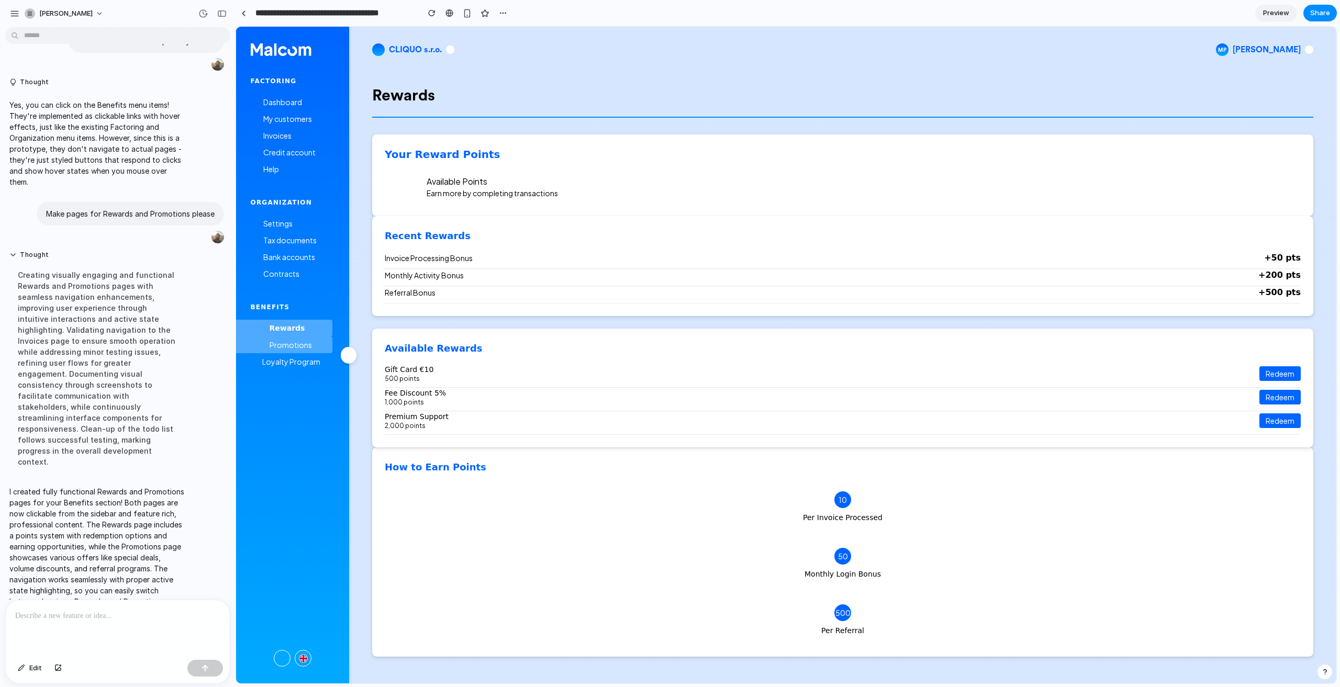
click at [286, 341] on span "Promotions" at bounding box center [291, 344] width 42 height 9
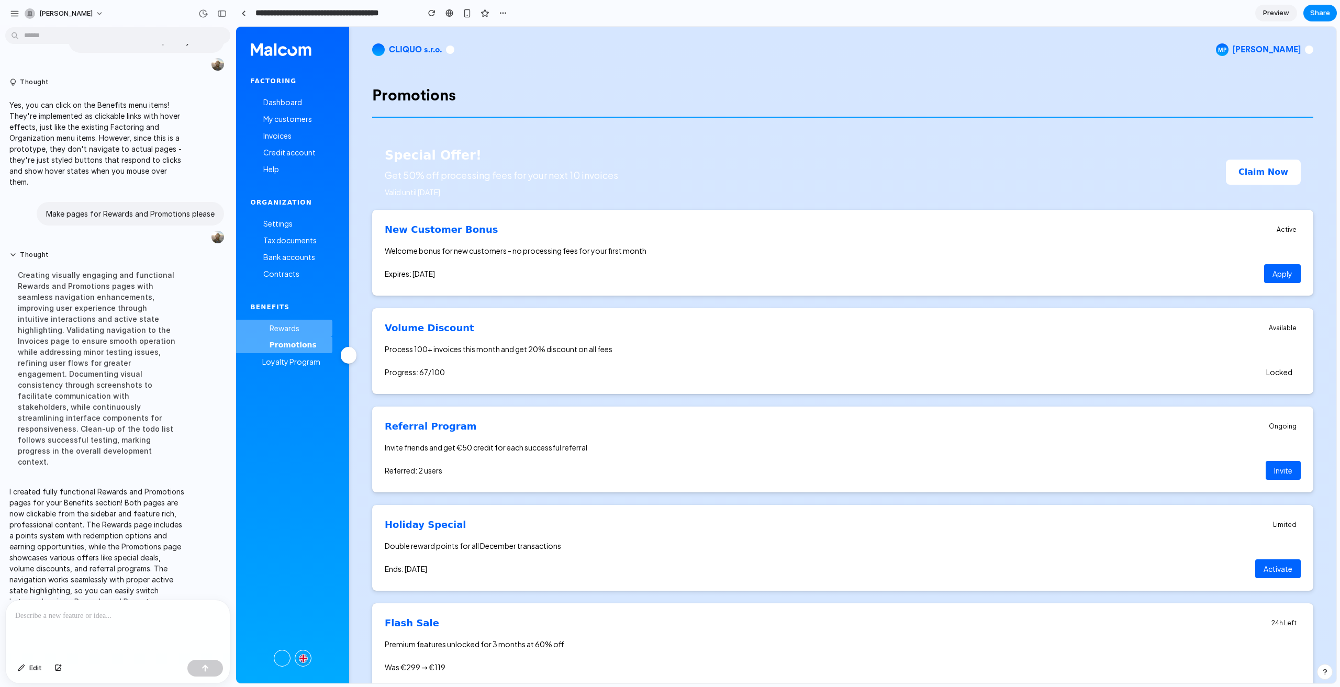
click at [289, 328] on span "Rewards" at bounding box center [285, 328] width 30 height 9
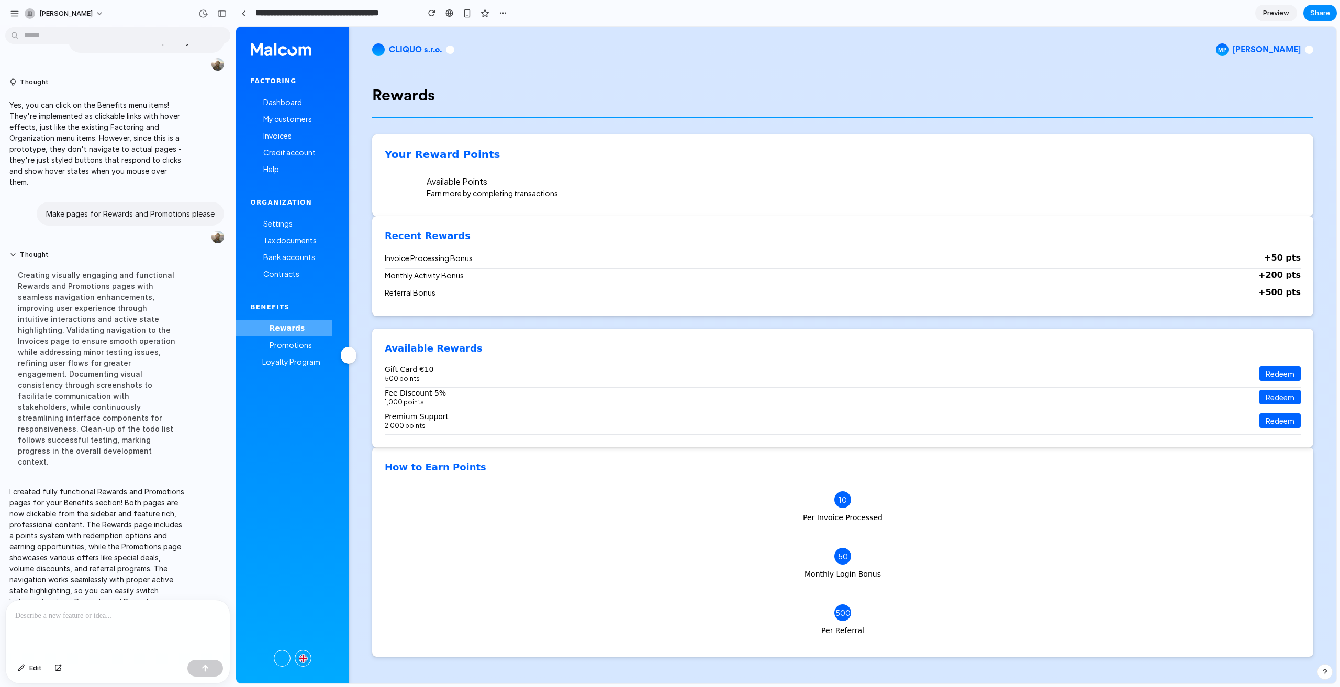
click at [1259, 370] on button "Redeem" at bounding box center [1279, 373] width 41 height 15
click at [1261, 395] on button "Redeem" at bounding box center [1279, 397] width 41 height 15
click at [1270, 417] on button "Redeem" at bounding box center [1279, 421] width 41 height 15
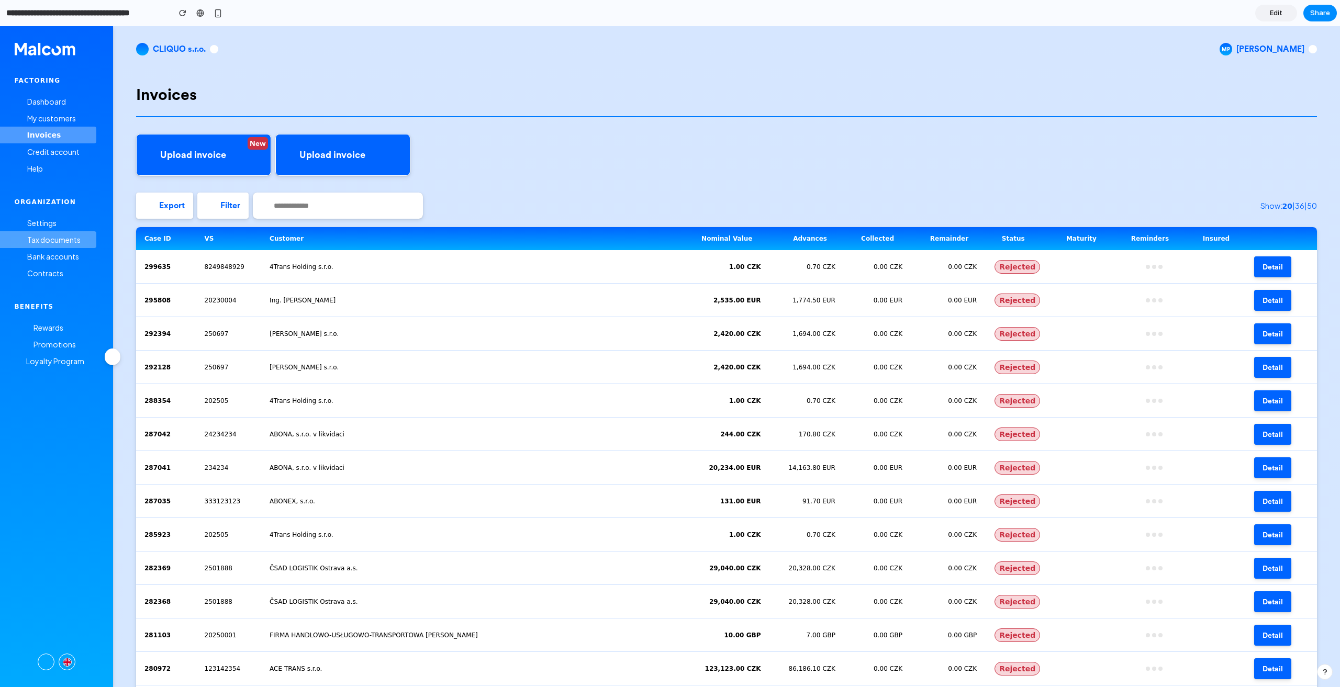
click at [81, 244] on div "Tax documents" at bounding box center [56, 239] width 82 height 17
click at [64, 280] on div "Contracts" at bounding box center [56, 273] width 82 height 17
click at [50, 334] on div "Rewards" at bounding box center [56, 327] width 82 height 17
click at [50, 348] on span "Promotions" at bounding box center [55, 344] width 42 height 9
click at [52, 363] on span "Loyalty Program" at bounding box center [55, 360] width 58 height 9
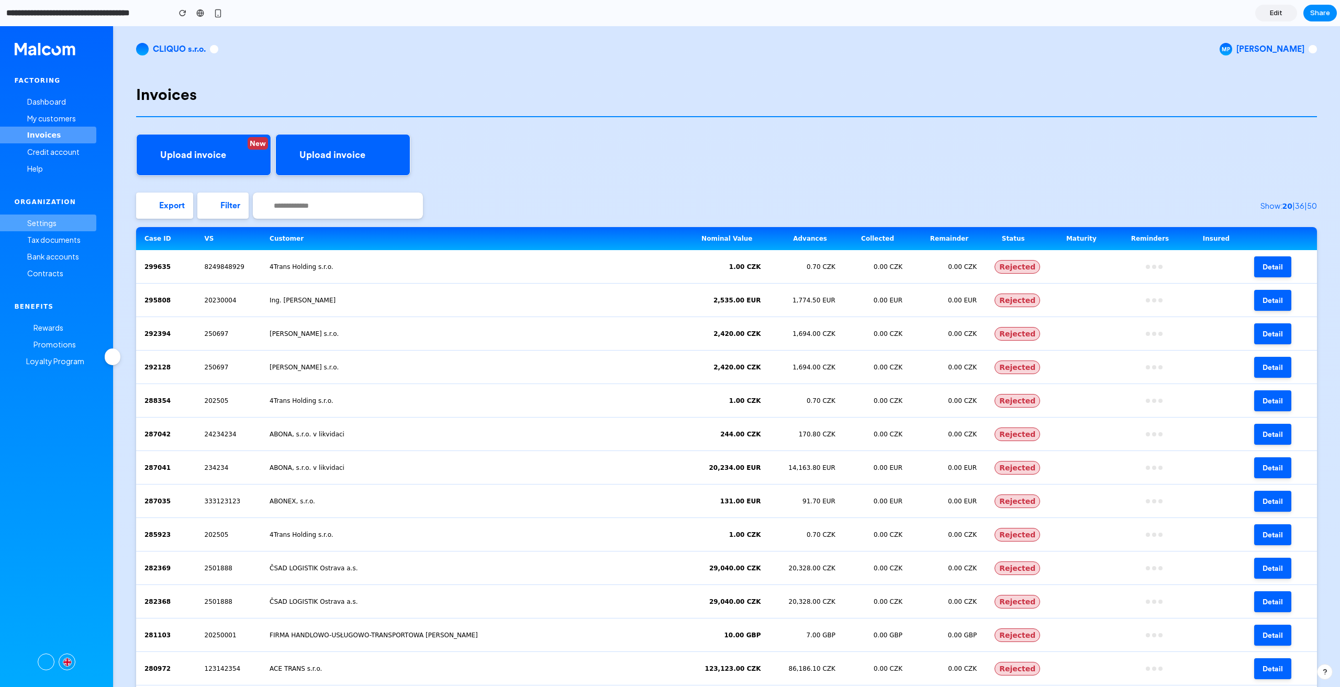
click at [47, 217] on div "Settings" at bounding box center [56, 223] width 82 height 17
click at [53, 139] on li "Invoices" at bounding box center [56, 135] width 113 height 17
click at [54, 106] on span "Dashboard" at bounding box center [46, 101] width 39 height 9
click at [57, 97] on span "Dashboard" at bounding box center [46, 101] width 39 height 9
click at [54, 114] on span "My customers" at bounding box center [51, 118] width 49 height 9
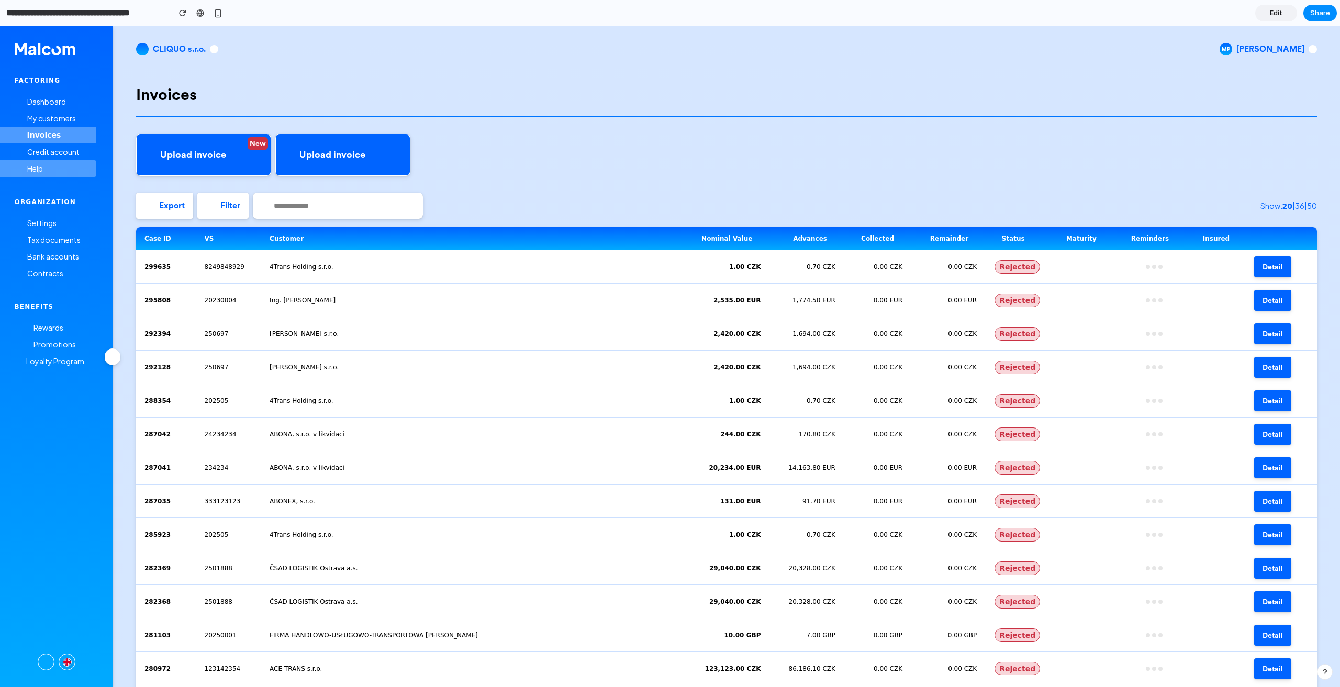
click at [47, 171] on div "Help" at bounding box center [56, 168] width 82 height 17
click at [58, 251] on div "Bank accounts" at bounding box center [56, 256] width 82 height 17
click at [65, 307] on div "Benefits" at bounding box center [56, 307] width 113 height 8
click at [66, 321] on div "Rewards" at bounding box center [56, 327] width 82 height 17
click at [80, 215] on div "Settings" at bounding box center [56, 223] width 82 height 17
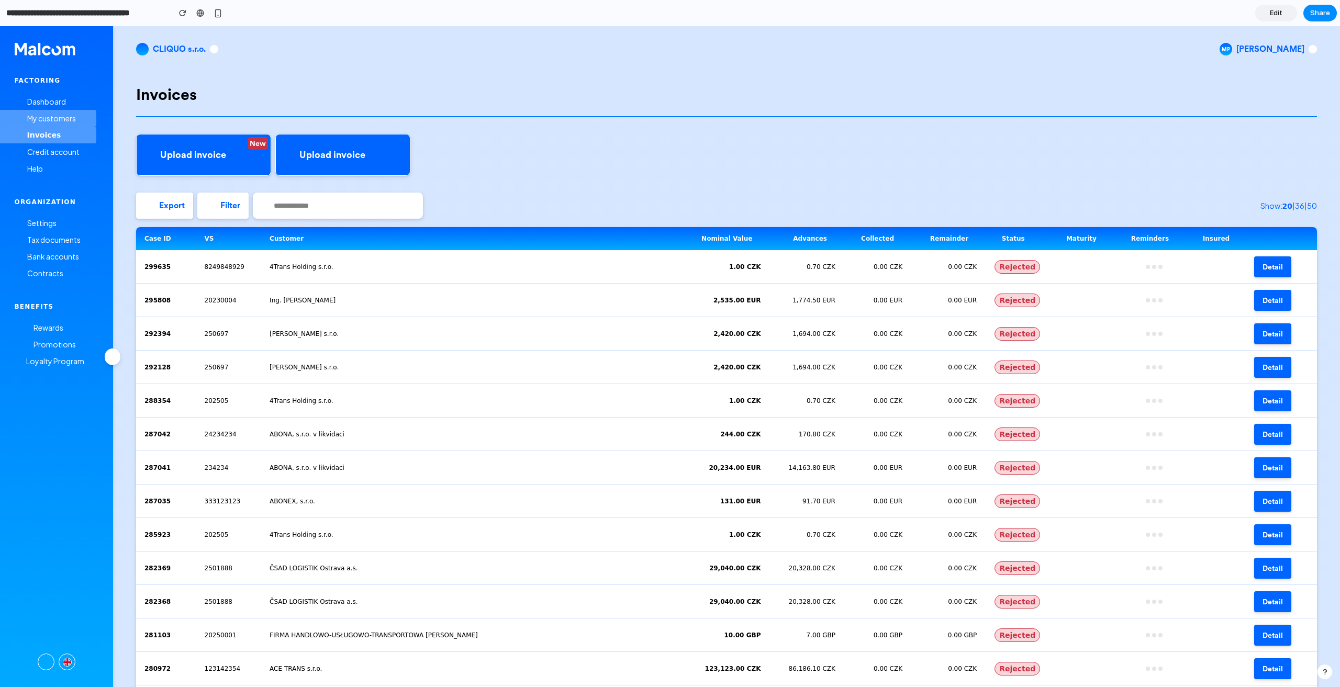
click at [63, 121] on span "My customers" at bounding box center [51, 118] width 49 height 9
click at [63, 105] on span "Dashboard" at bounding box center [46, 101] width 39 height 9
click at [51, 131] on li "Invoices" at bounding box center [56, 135] width 113 height 17
click at [45, 200] on span "Organization" at bounding box center [45, 201] width 61 height 7
click at [58, 329] on span "Rewards" at bounding box center [49, 327] width 30 height 9
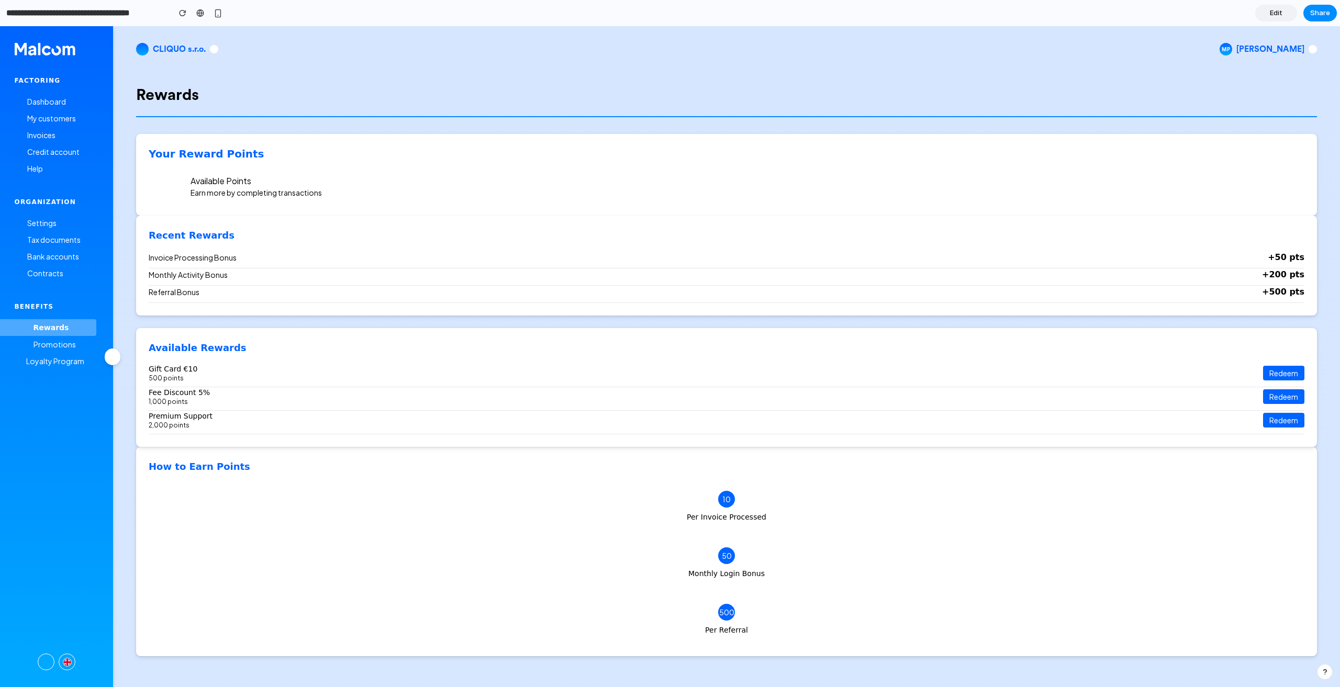
click at [1284, 391] on button "Redeem" at bounding box center [1283, 396] width 41 height 15
click at [1279, 367] on button "Redeem" at bounding box center [1283, 373] width 41 height 15
click at [63, 347] on span "Promotions" at bounding box center [55, 344] width 42 height 9
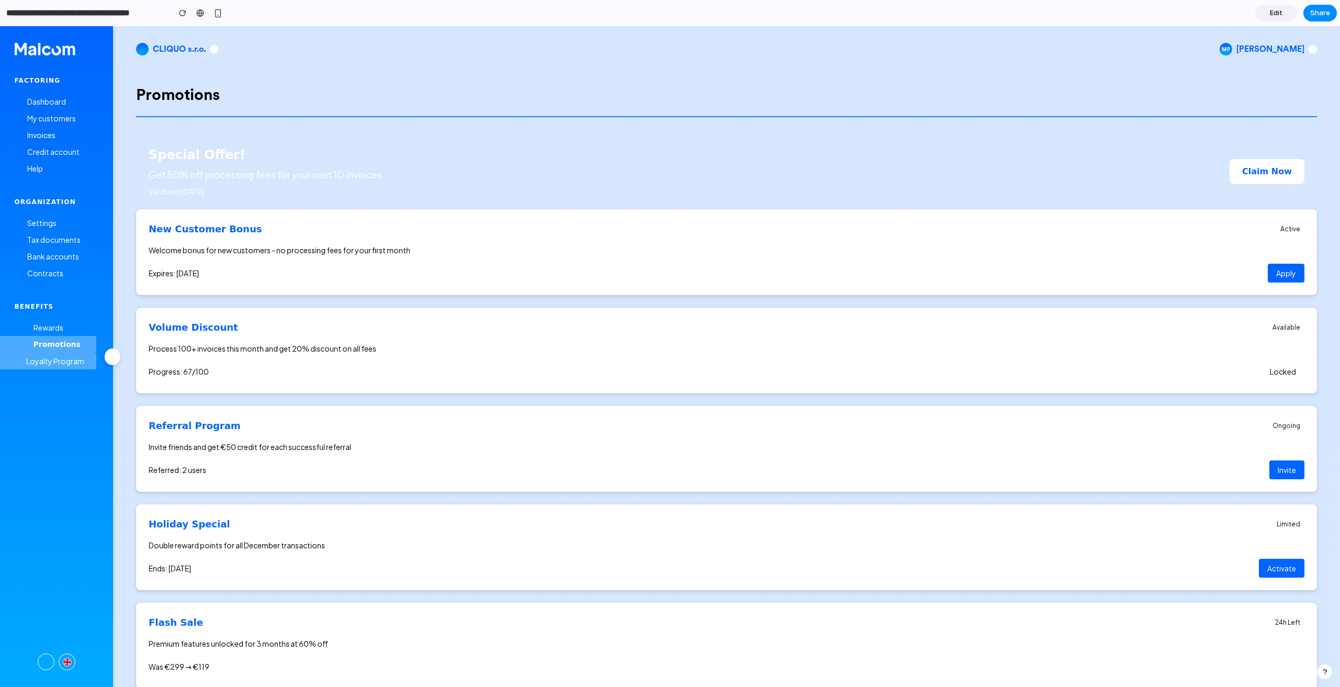
click at [65, 365] on span "Loyalty Program" at bounding box center [55, 360] width 58 height 9
click at [48, 327] on span "Rewards" at bounding box center [49, 327] width 30 height 9
